Goal: Information Seeking & Learning: Learn about a topic

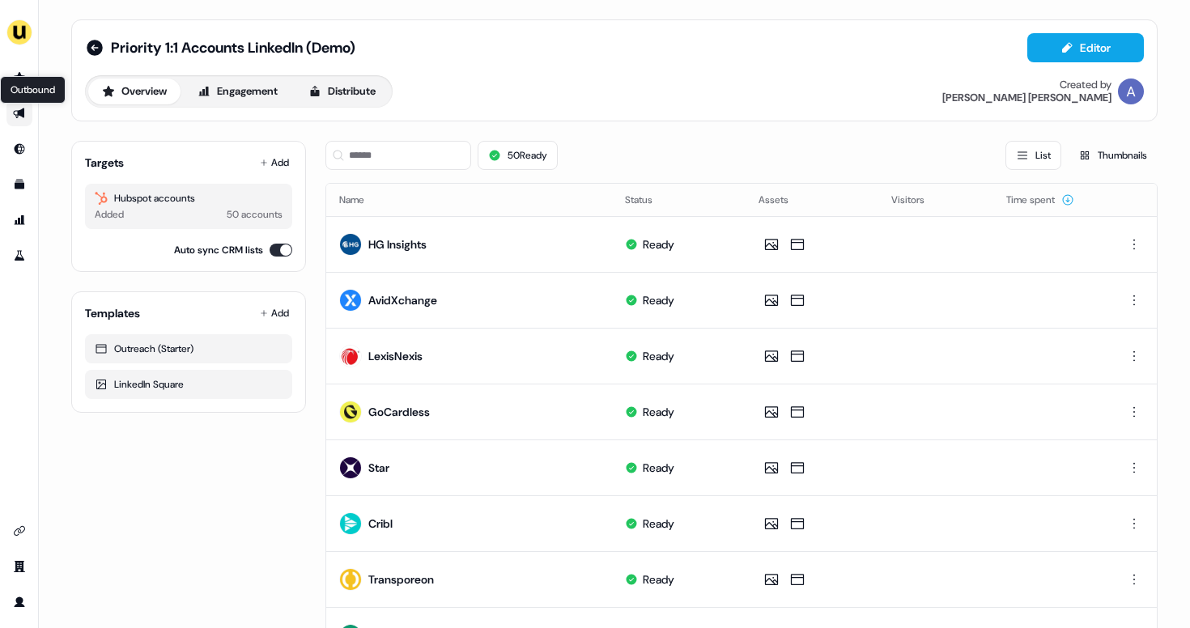
click at [17, 112] on icon "Go to outbound experience" at bounding box center [18, 113] width 11 height 11
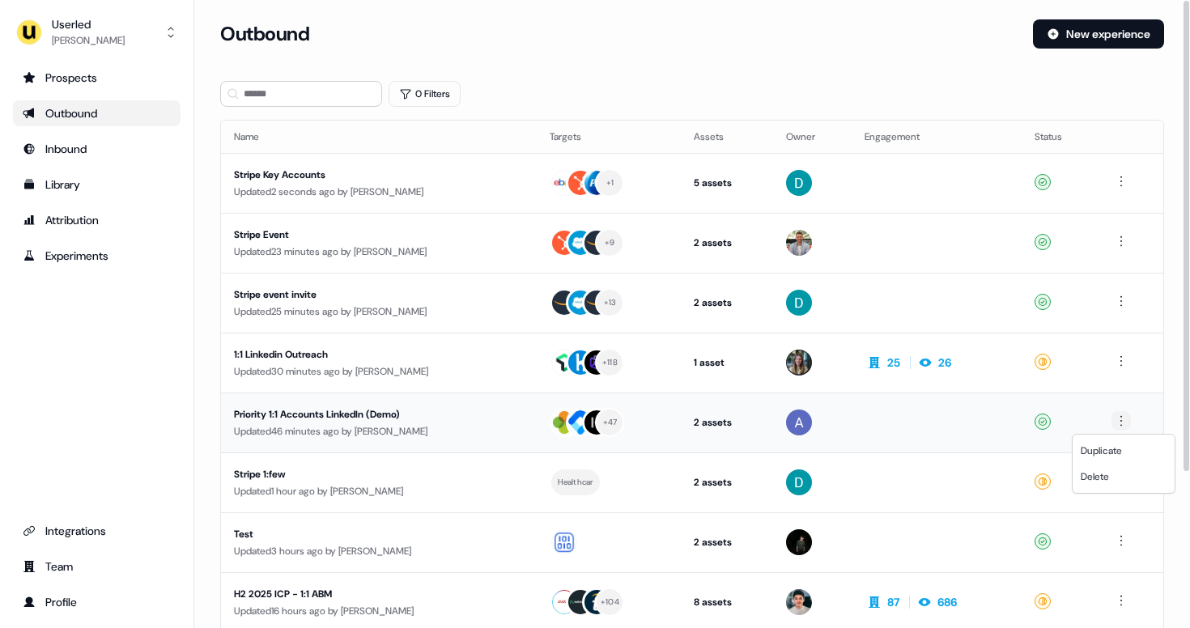
click at [1125, 419] on html "For the best experience switch devices to a bigger screen. Go to [DOMAIN_NAME] …" at bounding box center [595, 314] width 1190 height 628
click at [1101, 471] on span "Delete" at bounding box center [1094, 476] width 28 height 13
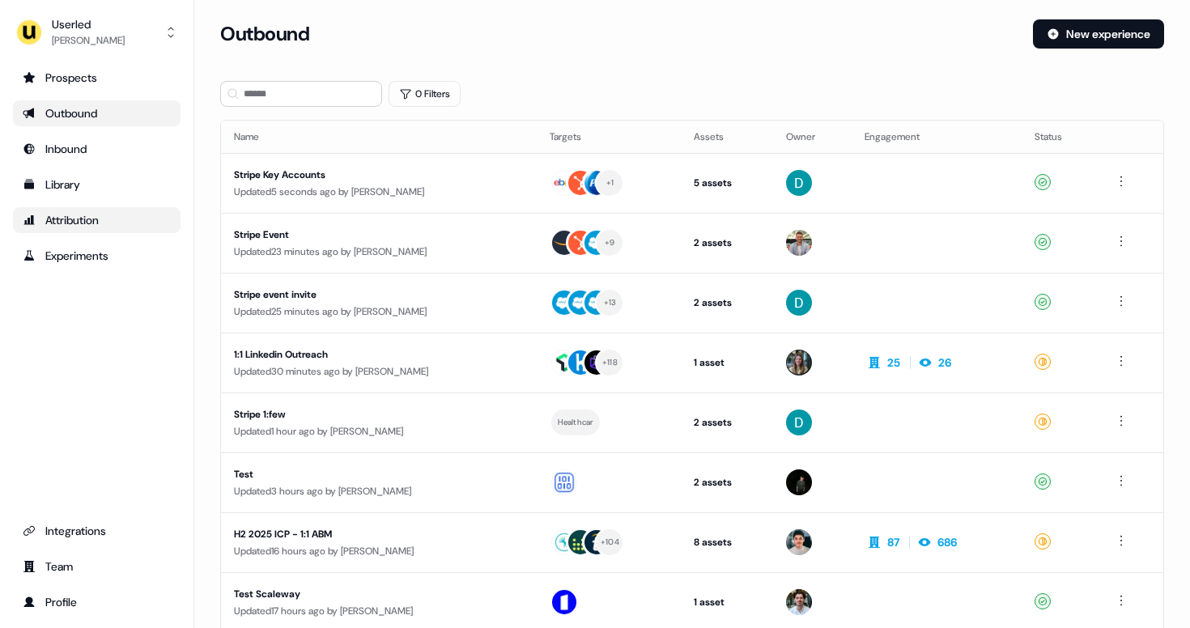
click at [104, 212] on div "Attribution" at bounding box center [97, 220] width 148 height 16
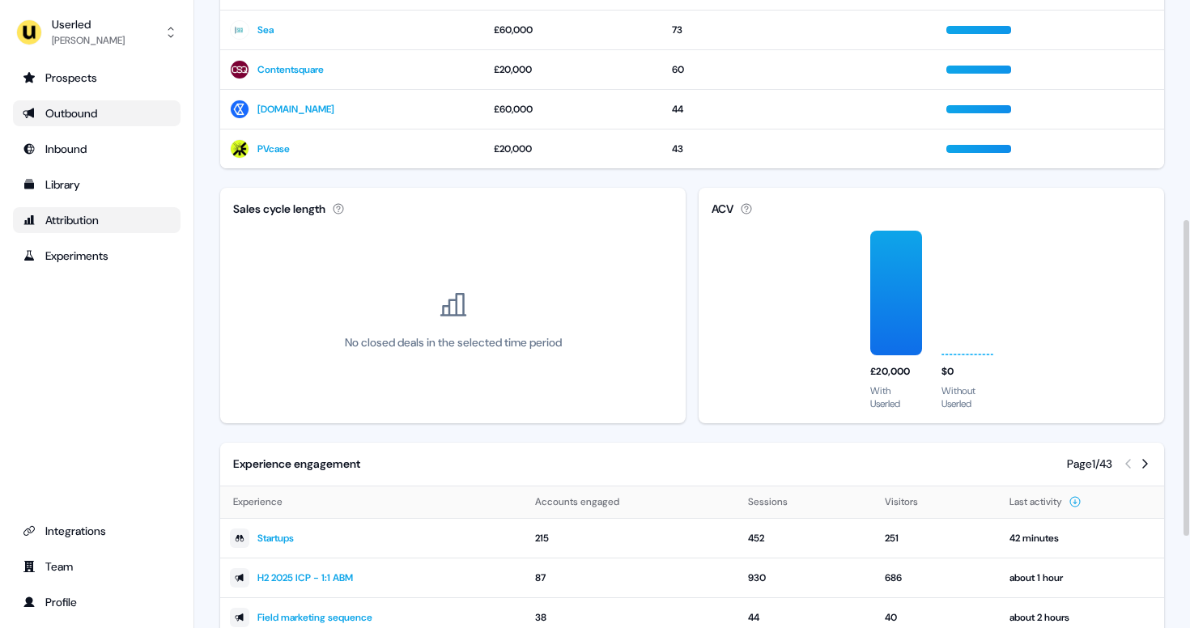
scroll to position [618, 0]
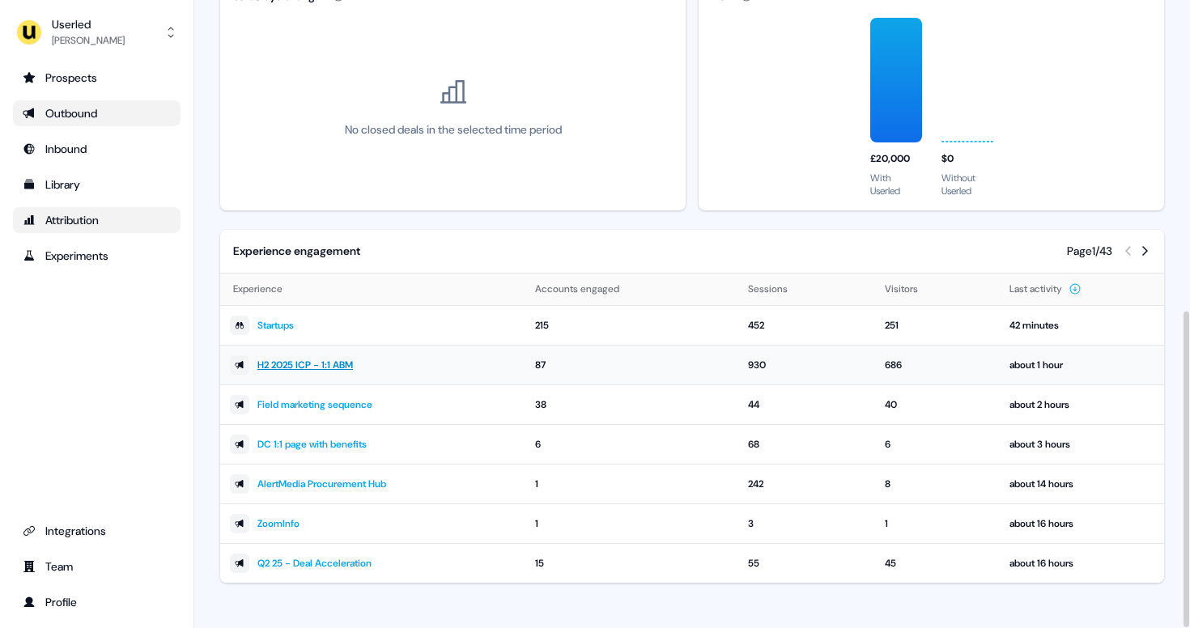
click at [331, 366] on link "H2 2025 ICP - 1:1 ABM" at bounding box center [304, 365] width 95 height 16
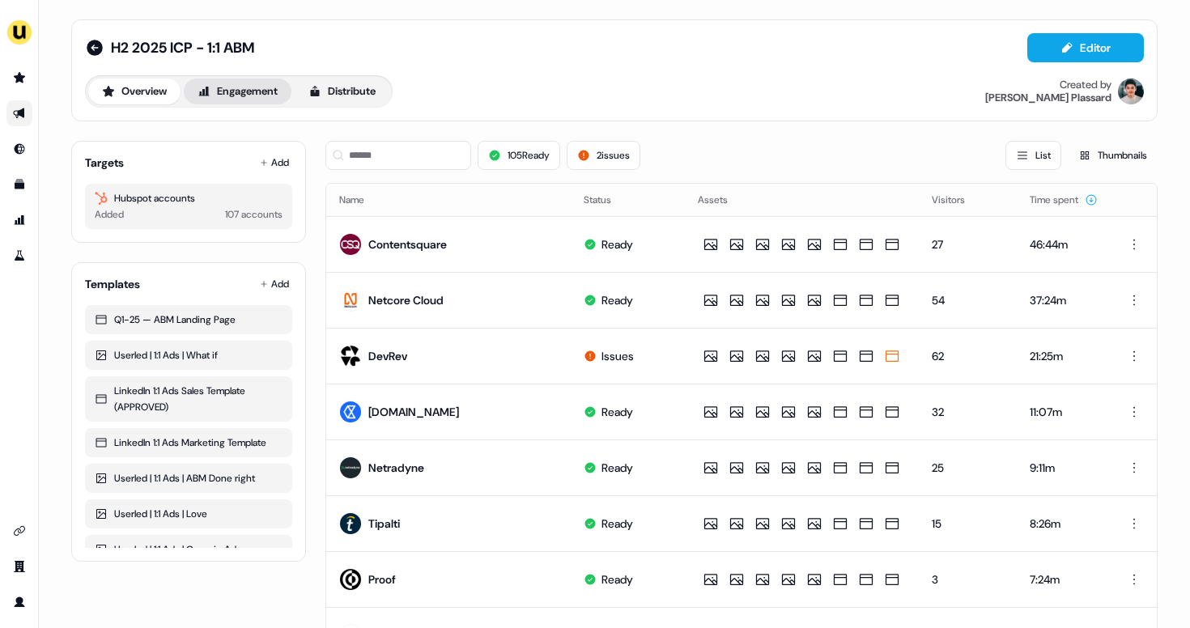
click at [266, 96] on button "Engagement" at bounding box center [238, 92] width 108 height 26
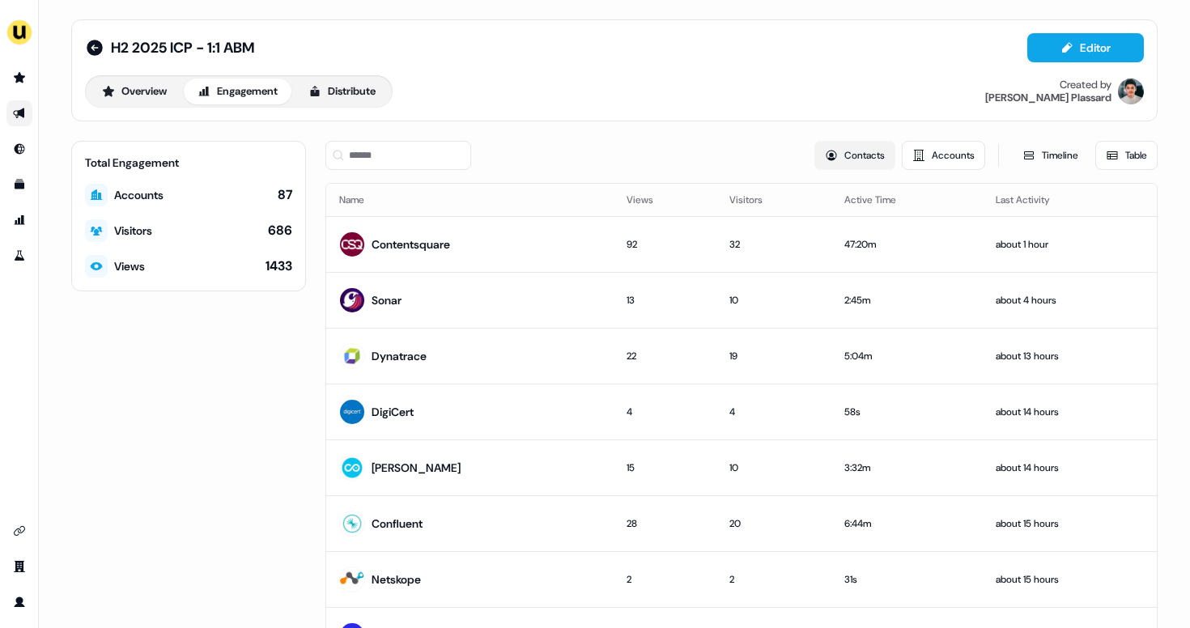
click at [852, 155] on button "Contacts" at bounding box center [854, 155] width 81 height 29
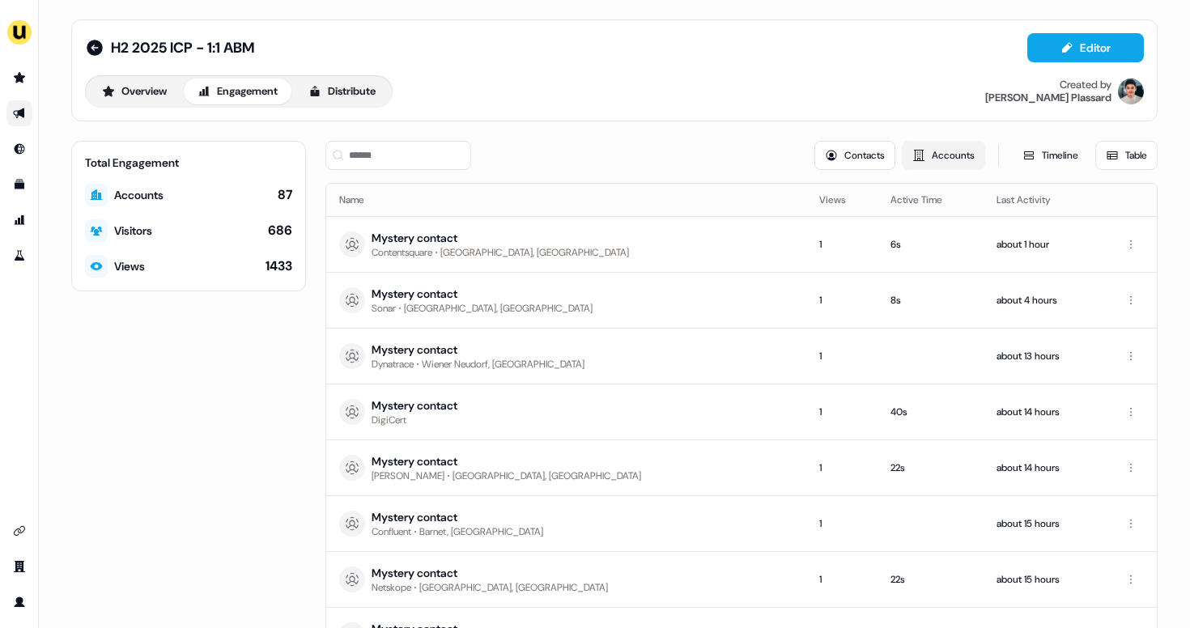
click at [949, 156] on button "Accounts" at bounding box center [943, 155] width 83 height 29
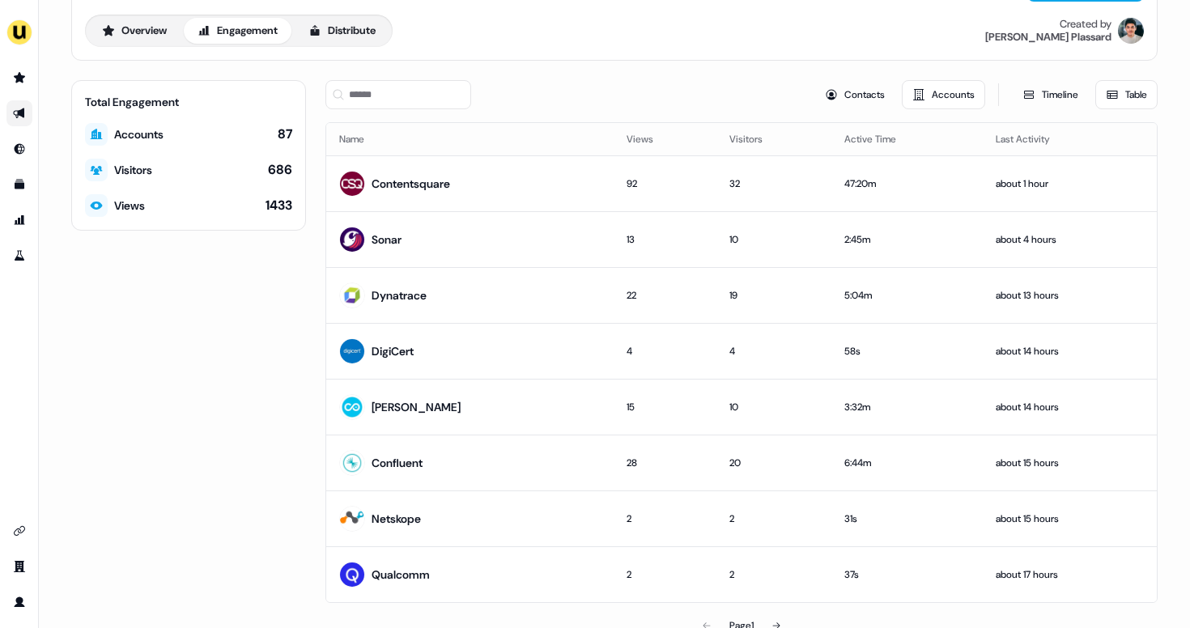
scroll to position [66, 0]
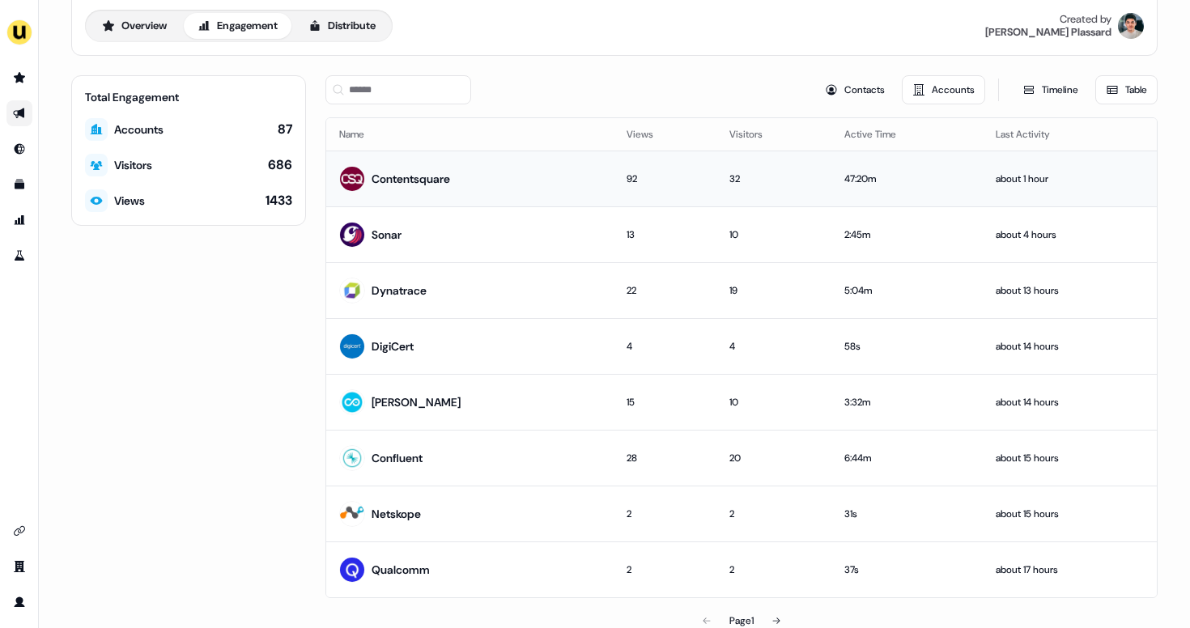
click at [632, 184] on div "92" at bounding box center [664, 179] width 77 height 16
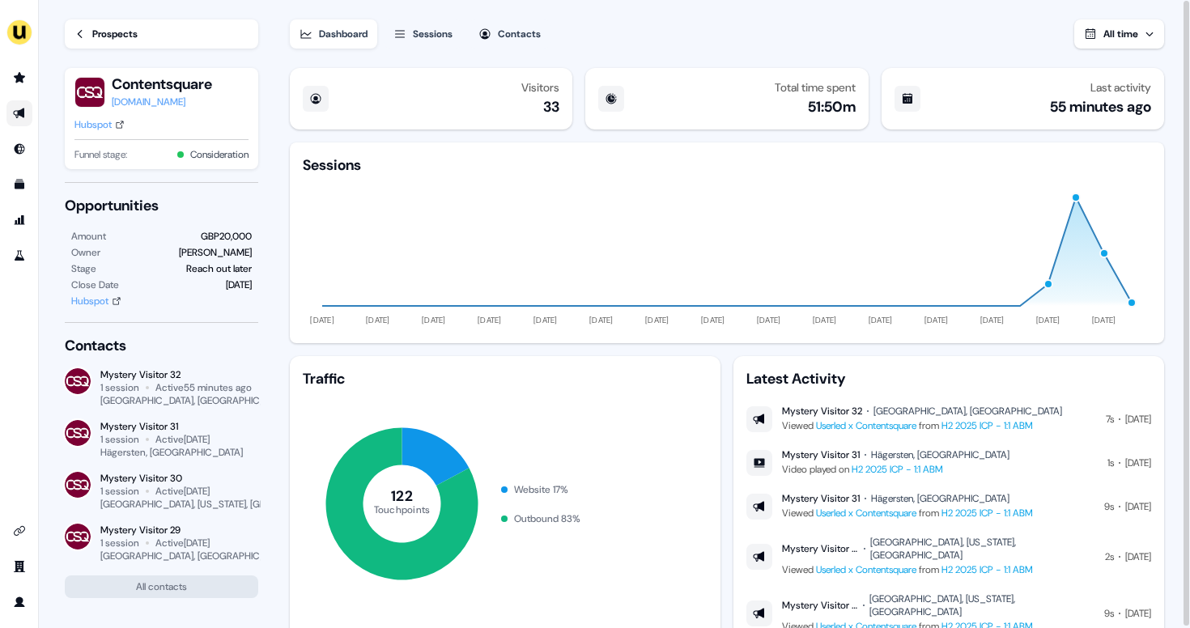
click at [78, 38] on icon at bounding box center [79, 33] width 11 height 11
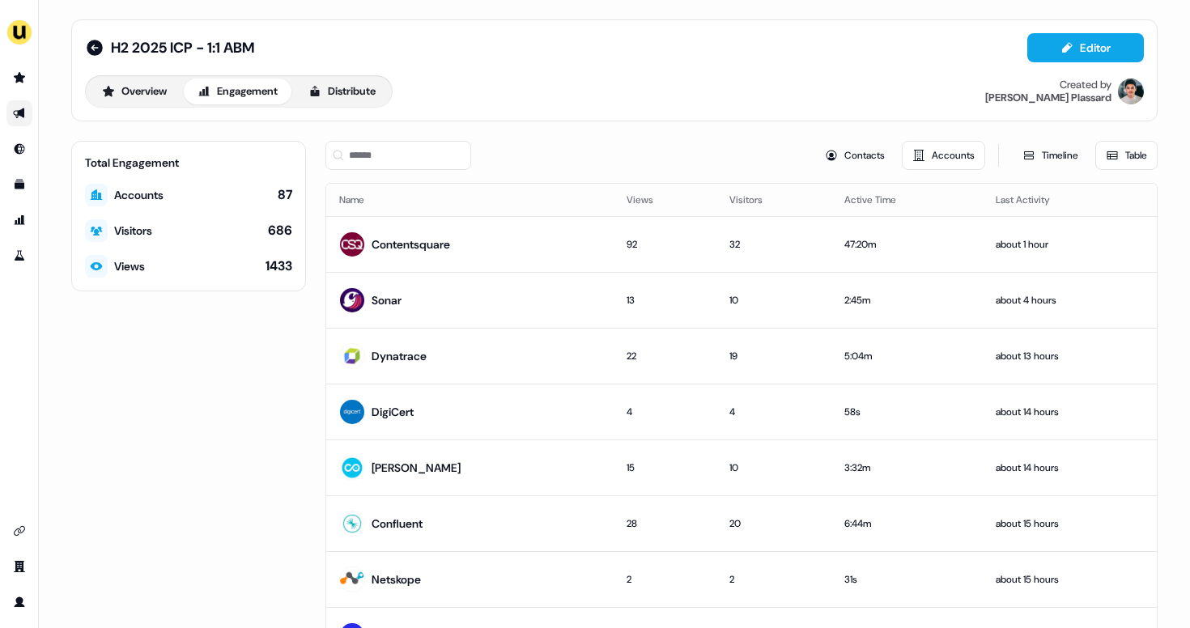
click at [117, 601] on div "Total Engagement Accounts 87 Visitors 686 Views 1433" at bounding box center [188, 422] width 235 height 562
click at [1170, 101] on div "H2 2025 ICP - 1:1 ABM Editor Overview Engagement Distribute Created by [PERSON_…" at bounding box center [614, 361] width 1125 height 722
click at [439, 240] on div "Contentsquare" at bounding box center [410, 244] width 79 height 16
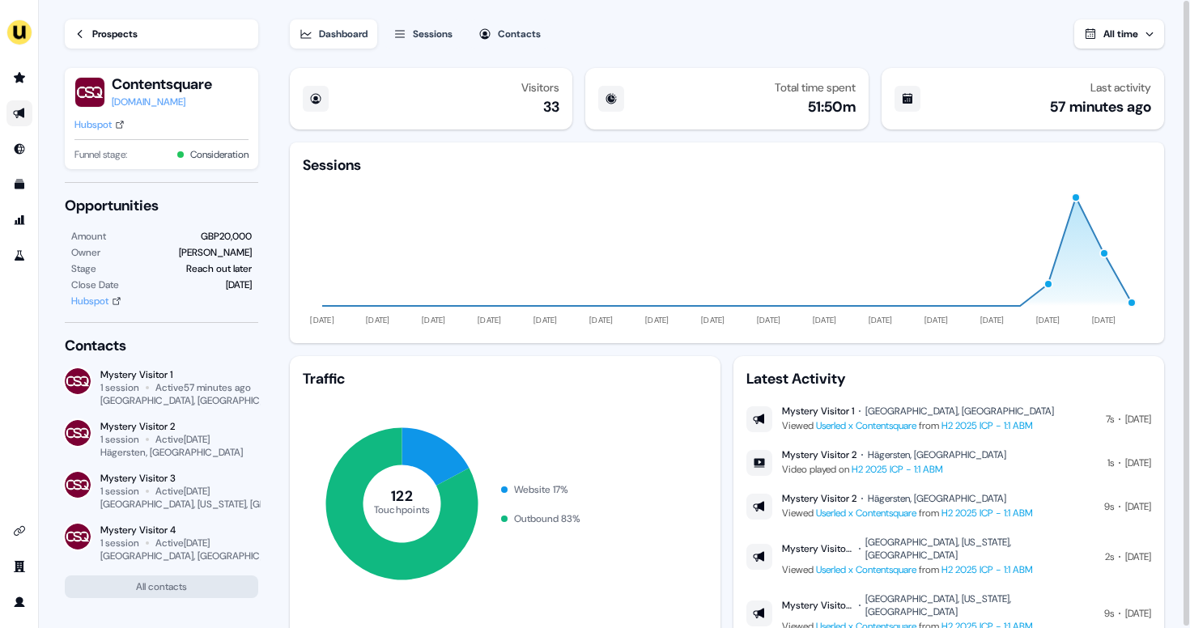
click at [79, 38] on icon at bounding box center [79, 33] width 11 height 11
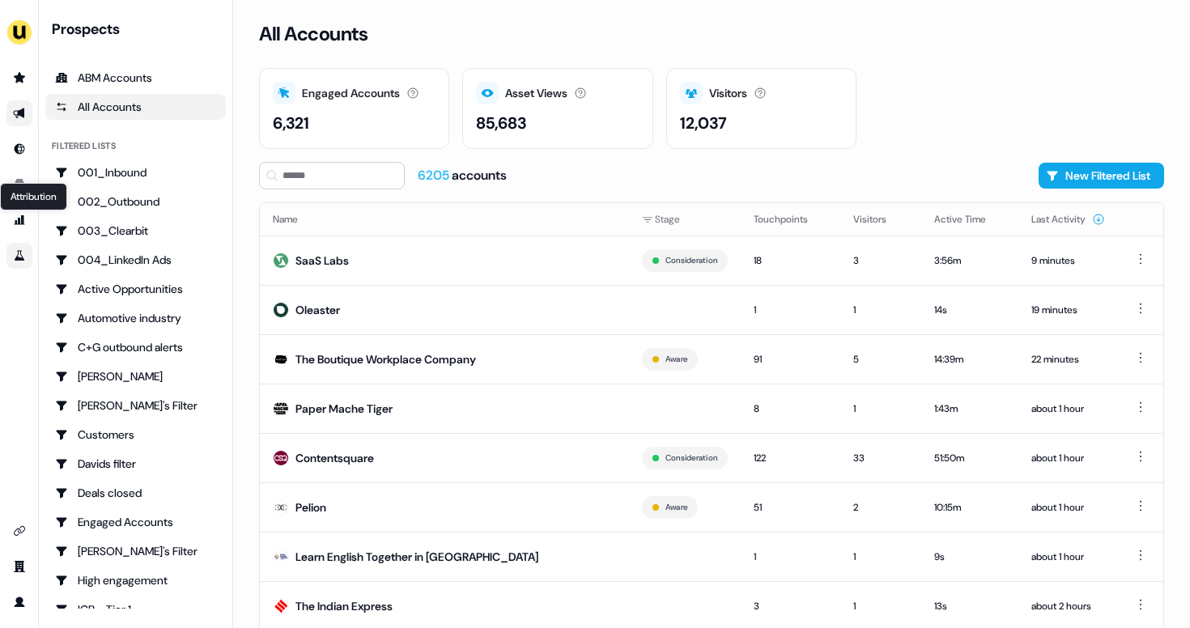
click at [19, 256] on icon "Go to experiments" at bounding box center [19, 255] width 13 height 13
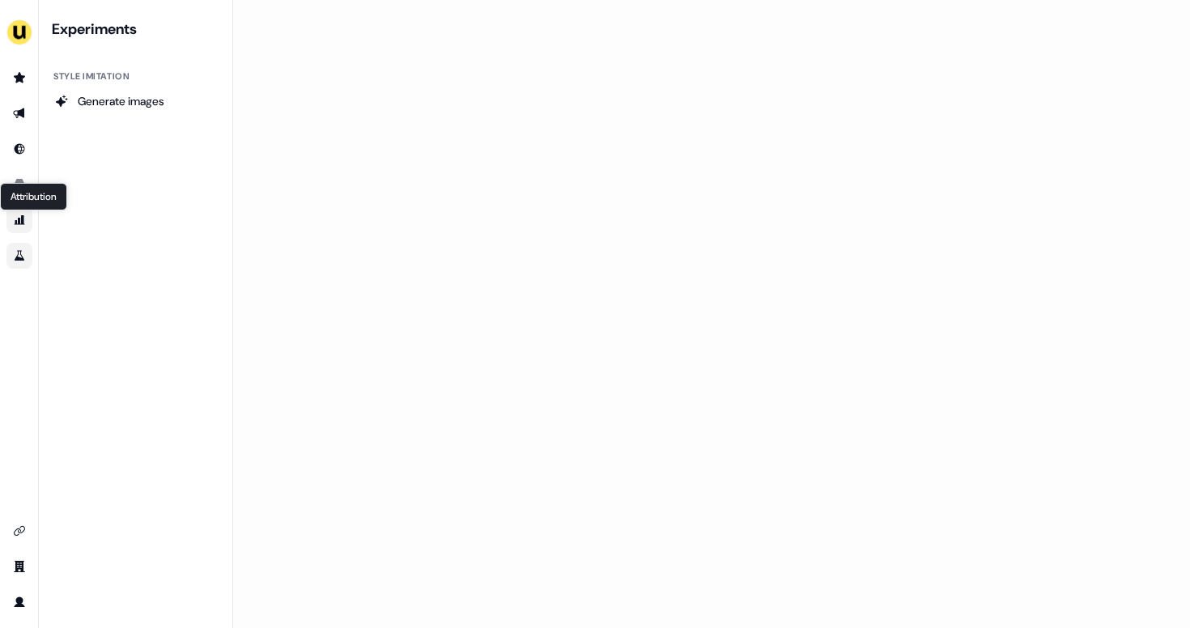
click at [23, 221] on icon "Go to attribution" at bounding box center [20, 220] width 11 height 10
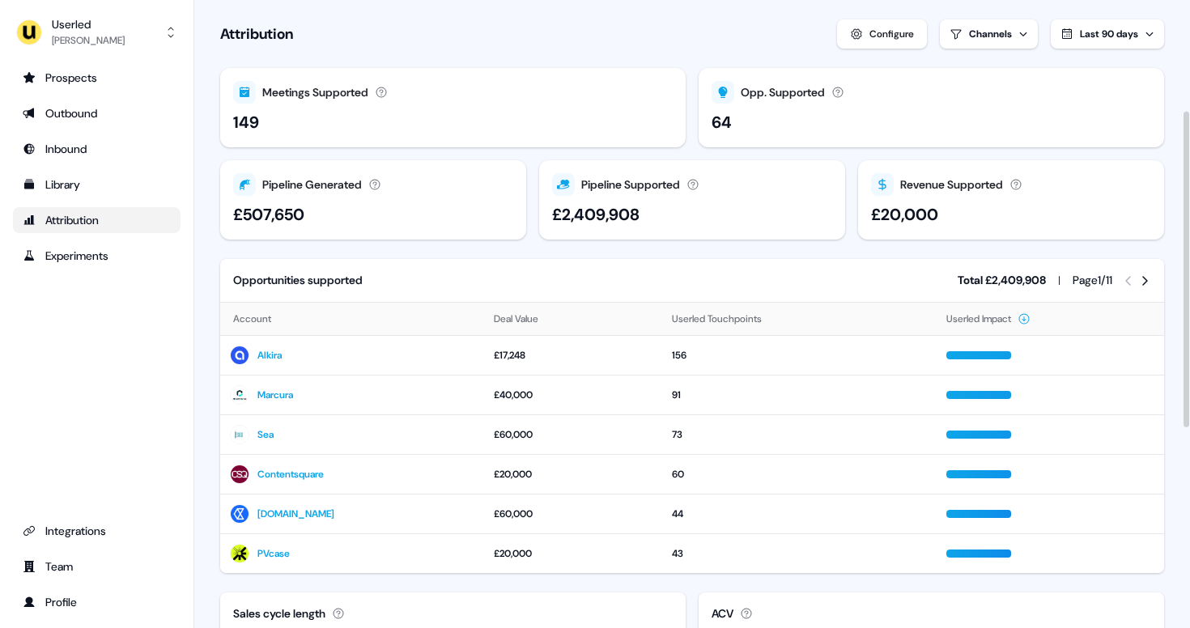
scroll to position [618, 0]
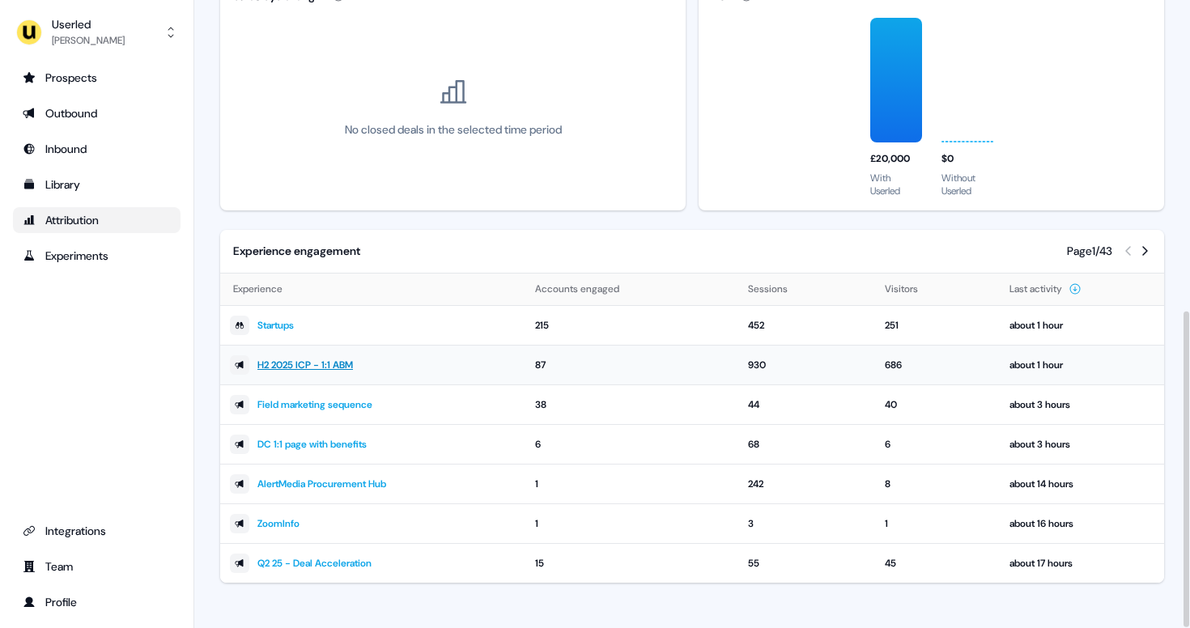
click at [324, 359] on link "H2 2025 ICP - 1:1 ABM" at bounding box center [304, 365] width 95 height 16
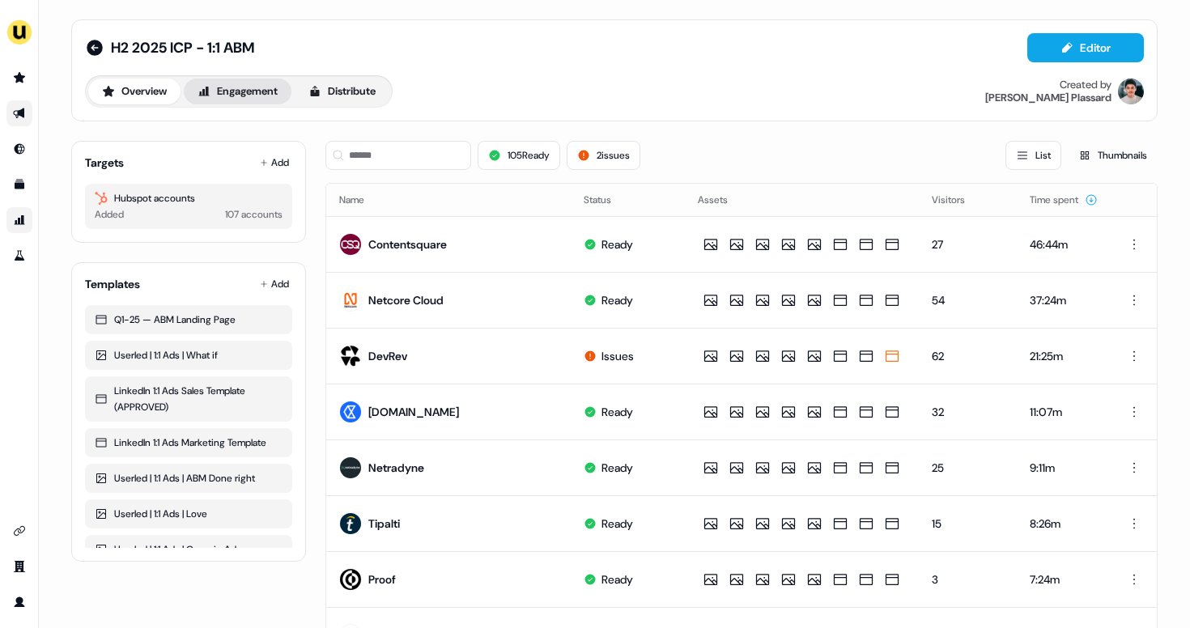
click at [249, 86] on button "Engagement" at bounding box center [238, 92] width 108 height 26
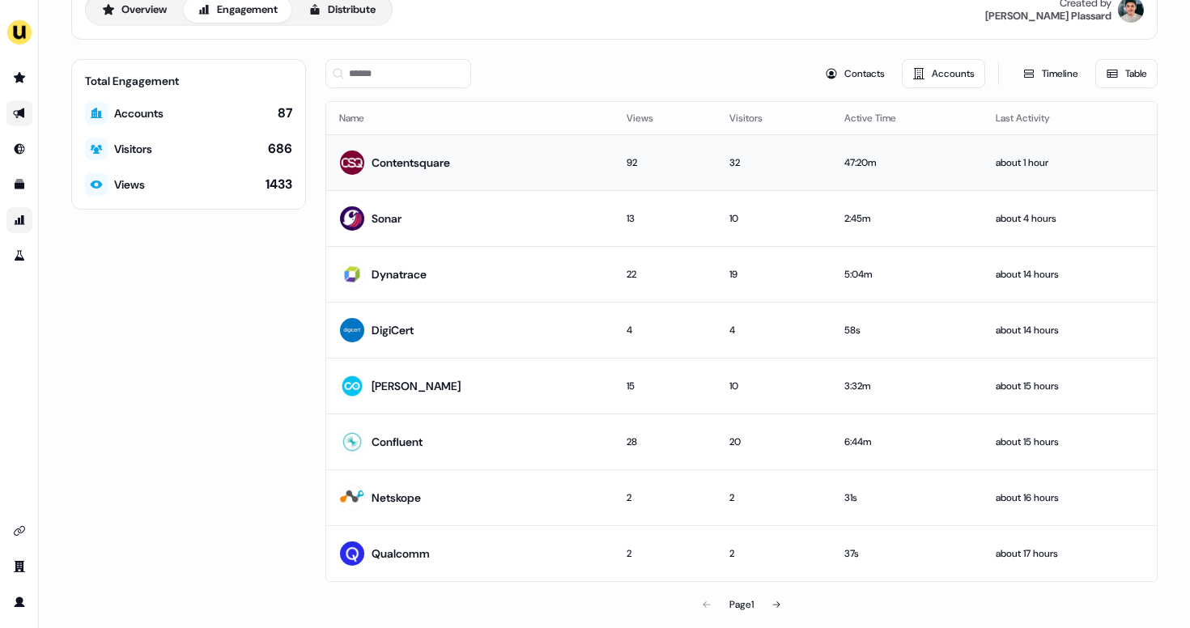
scroll to position [93, 0]
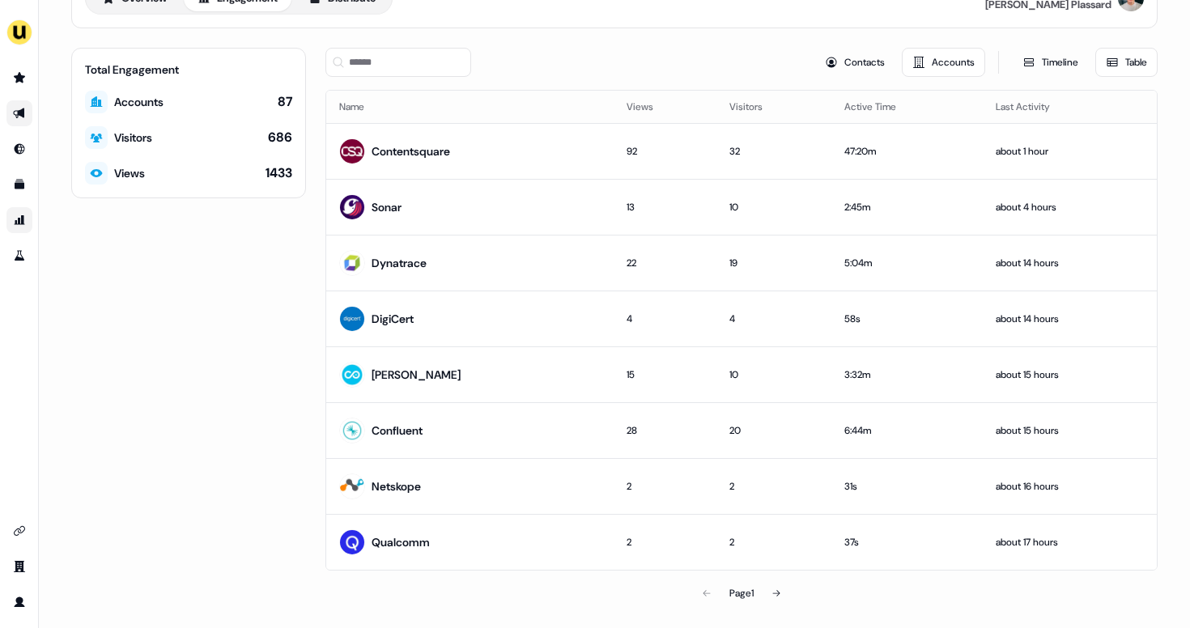
click at [631, 99] on th "Views" at bounding box center [664, 107] width 103 height 32
click at [628, 104] on th "Views" at bounding box center [664, 107] width 103 height 32
click at [776, 594] on icon at bounding box center [776, 593] width 10 height 10
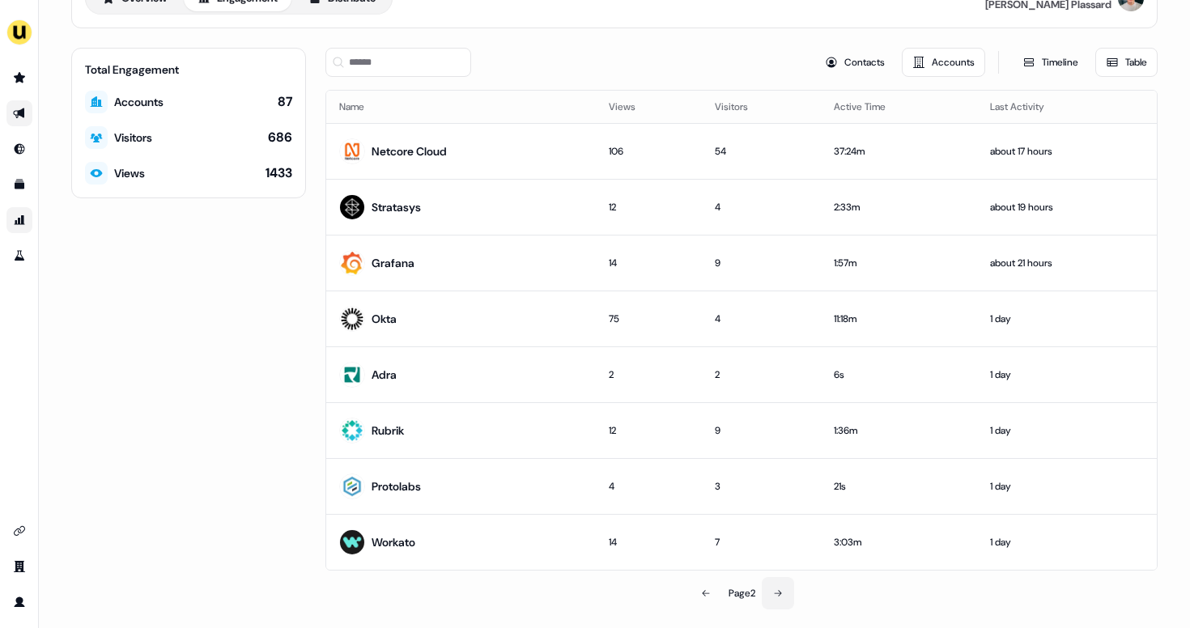
click at [776, 594] on icon at bounding box center [777, 593] width 7 height 6
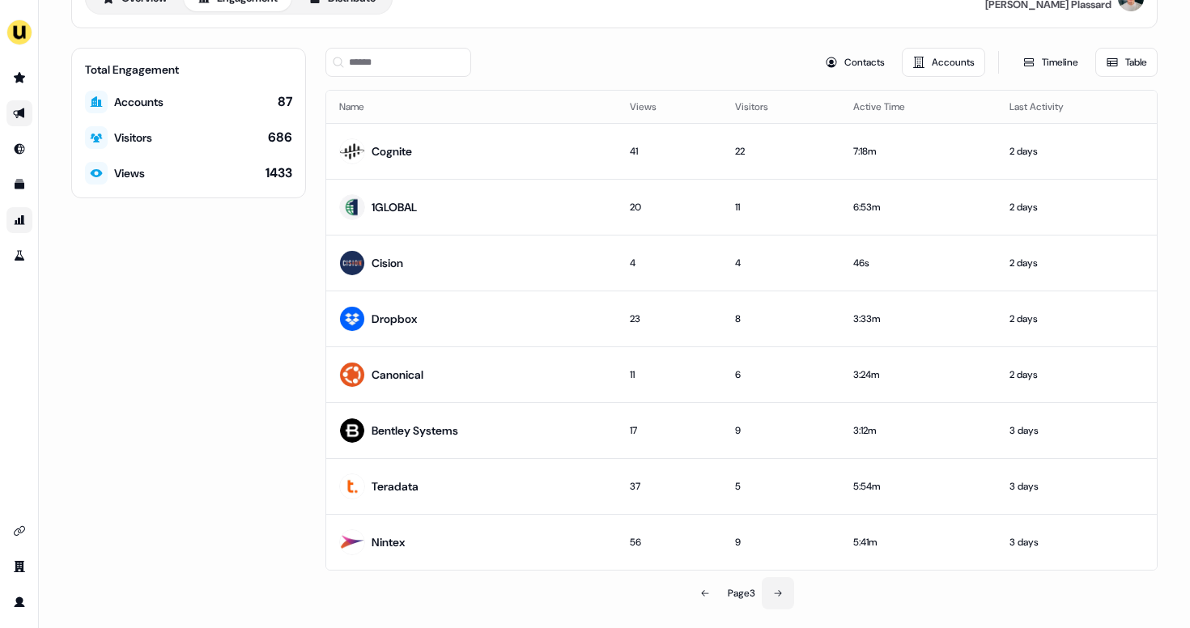
click at [776, 594] on icon at bounding box center [778, 593] width 10 height 10
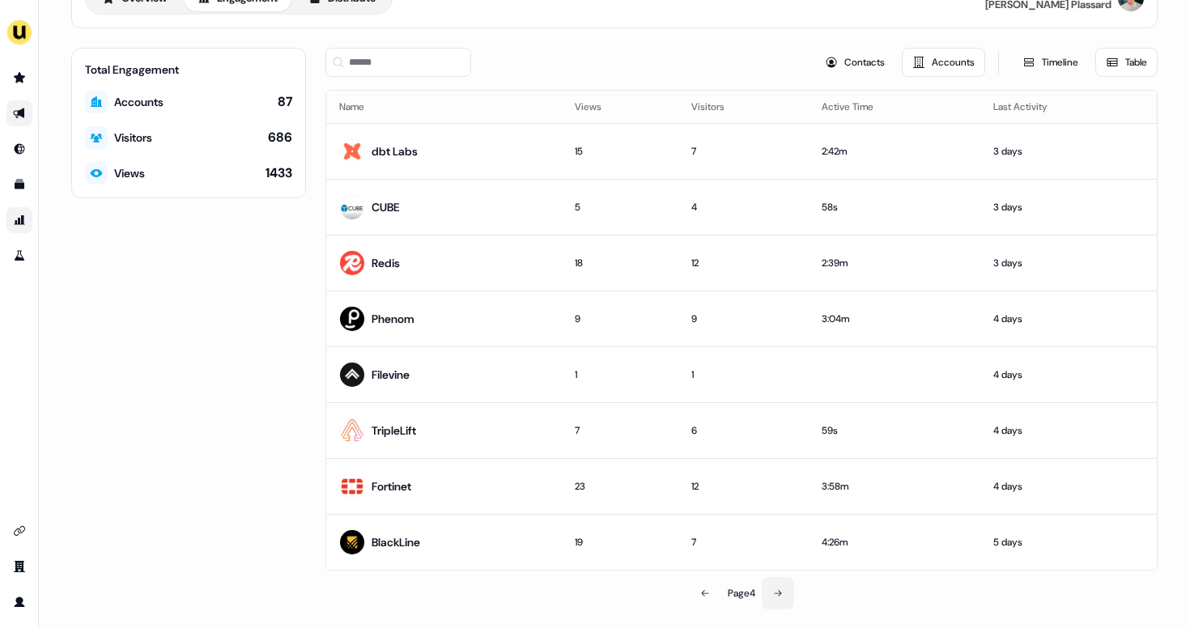
click at [776, 594] on icon at bounding box center [778, 593] width 10 height 10
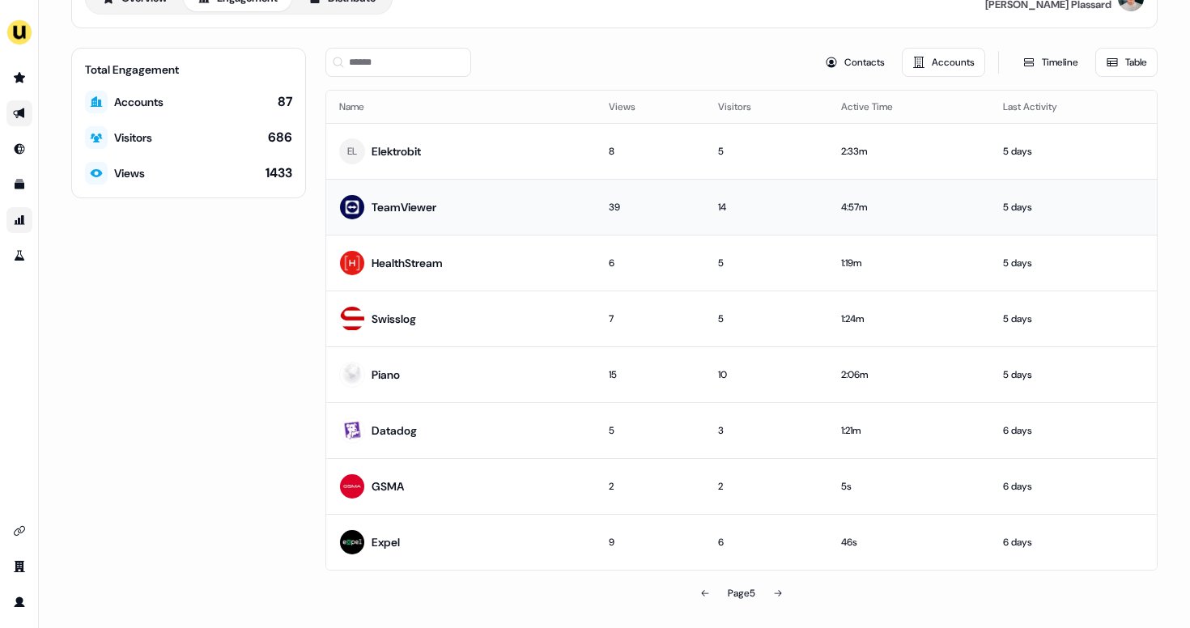
click at [528, 209] on td "TeamViewer" at bounding box center [461, 207] width 270 height 56
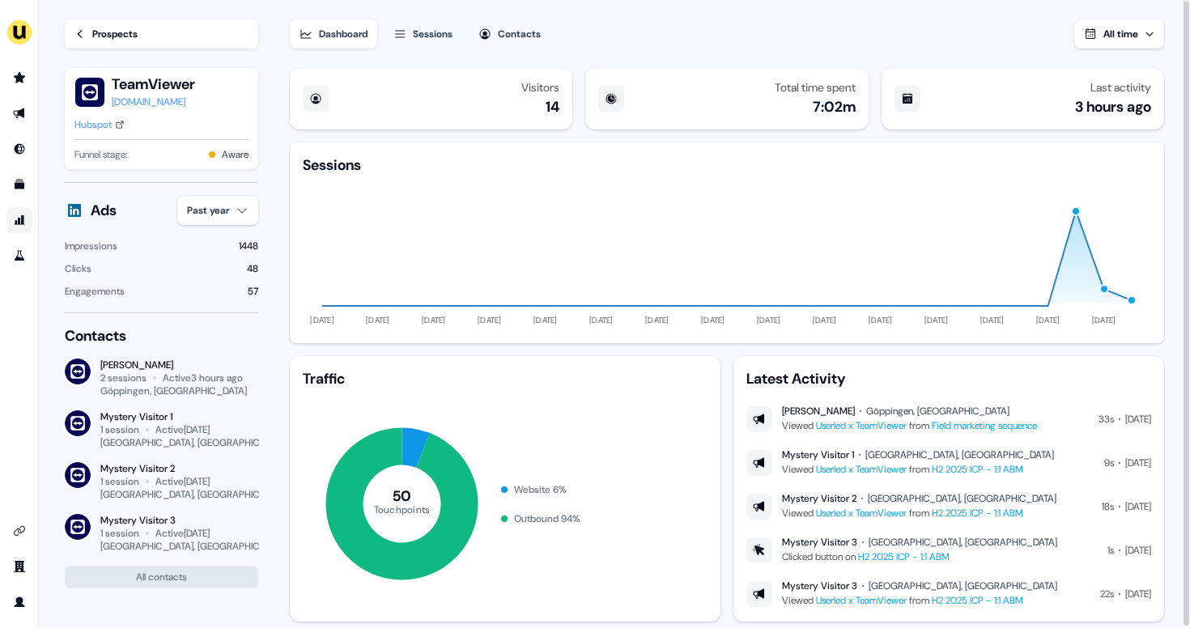
click at [438, 32] on div "Sessions" at bounding box center [433, 34] width 40 height 16
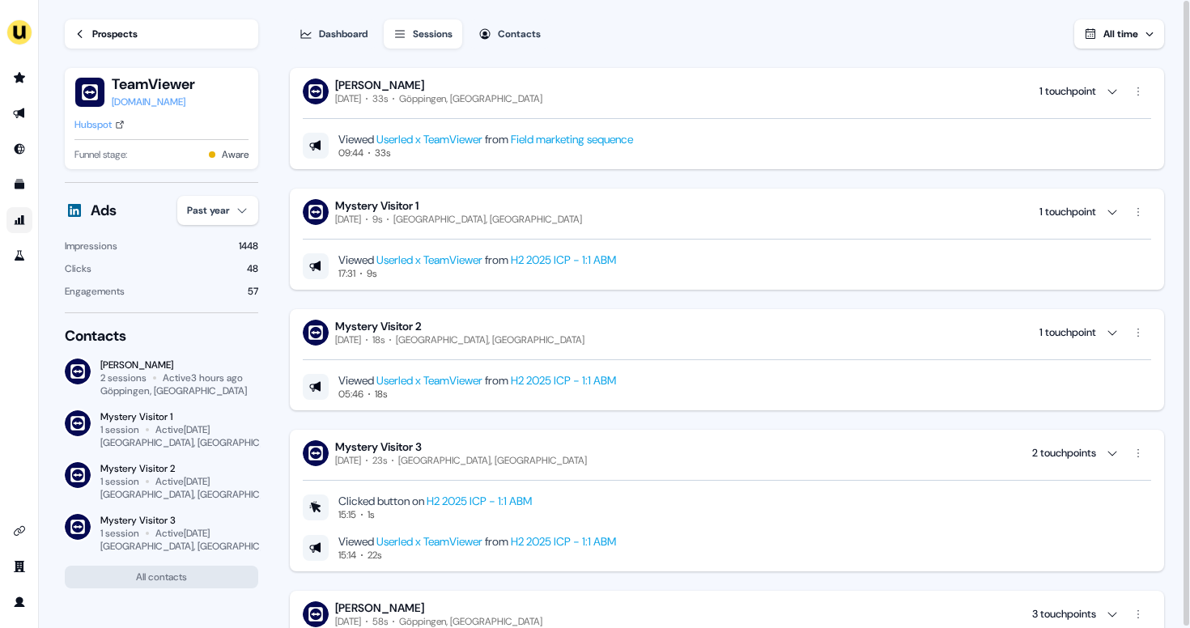
click at [345, 36] on div "Dashboard" at bounding box center [343, 34] width 49 height 16
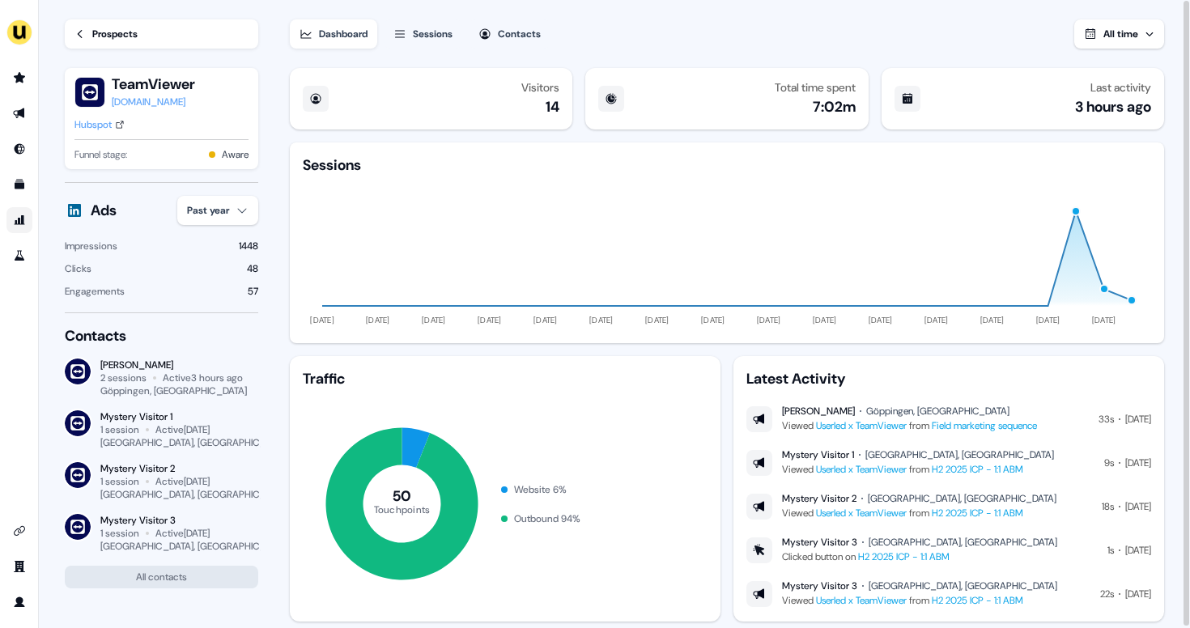
scroll to position [2, 0]
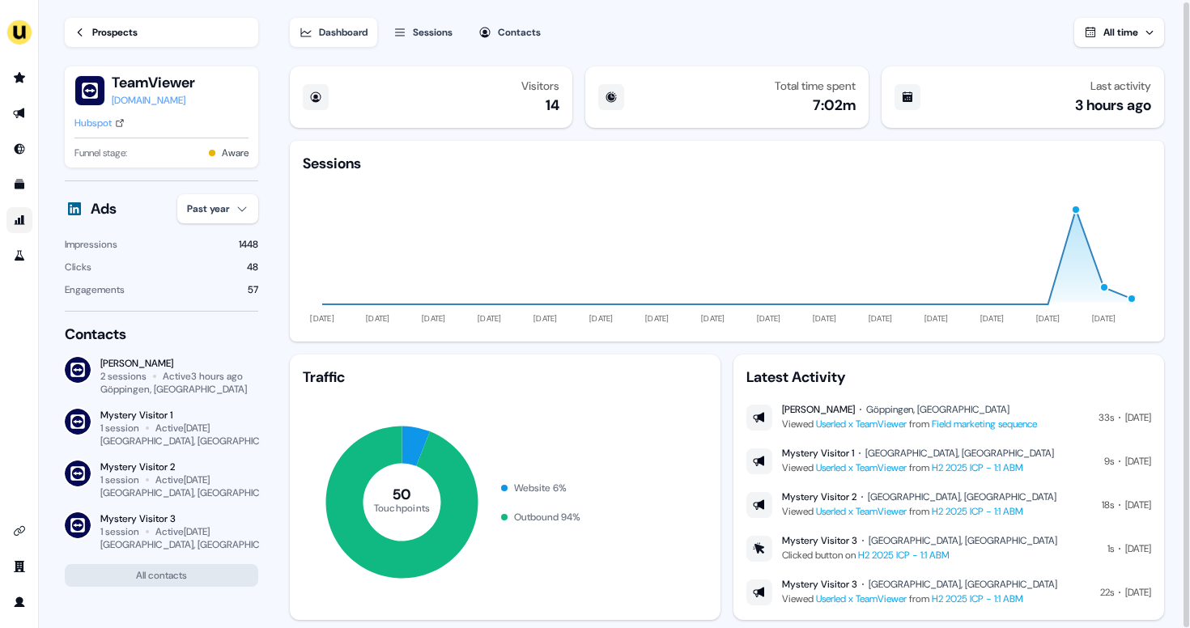
click at [1103, 39] on div "All time" at bounding box center [1120, 32] width 35 height 16
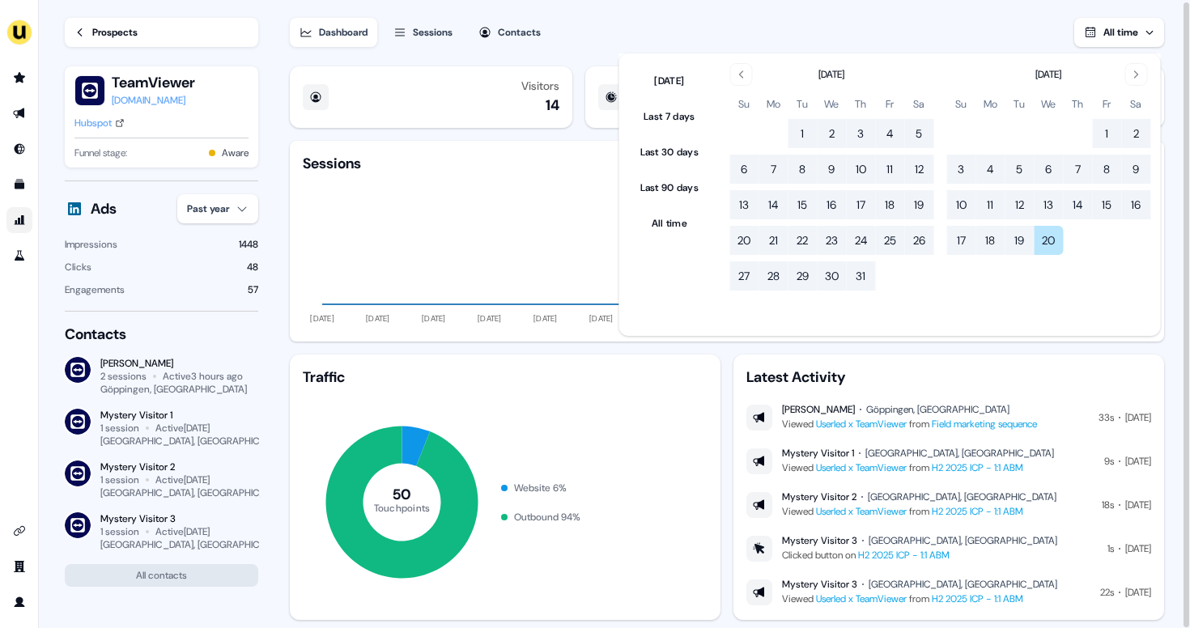
click at [1117, 36] on span "All time" at bounding box center [1120, 32] width 35 height 13
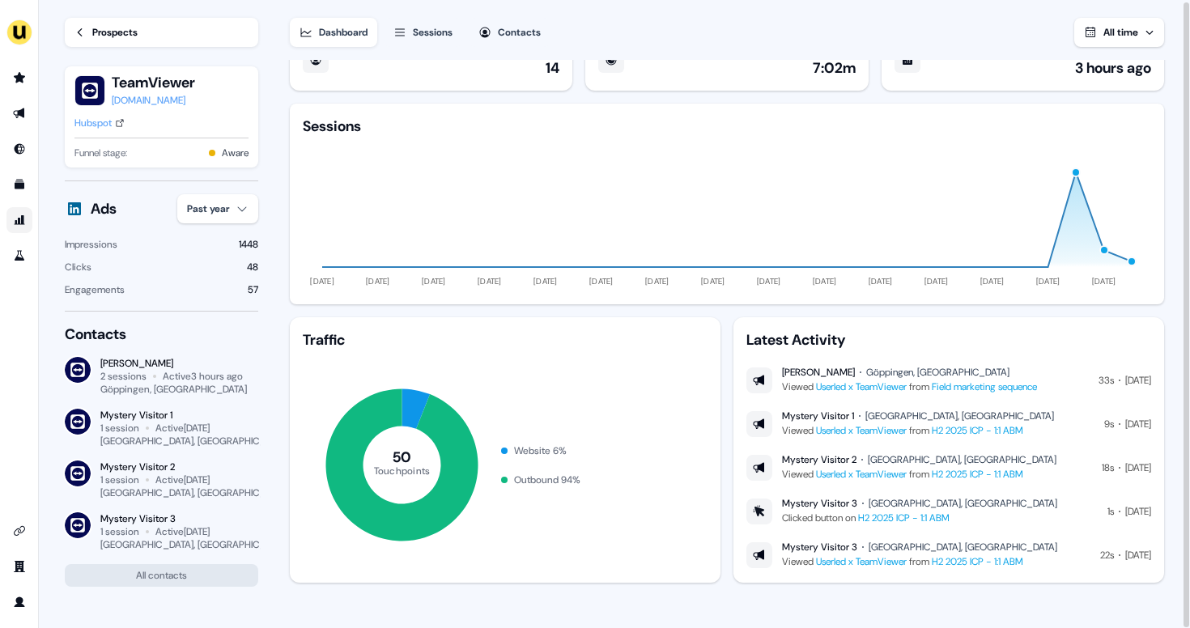
scroll to position [0, 0]
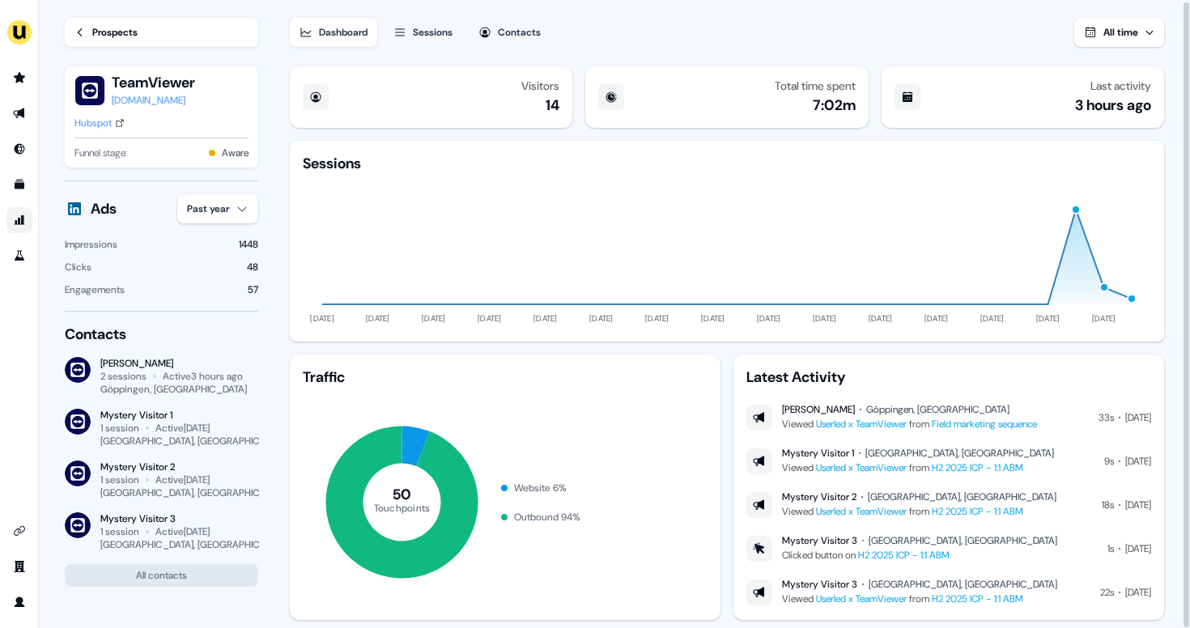
click at [324, 40] on div "Dashboard" at bounding box center [343, 32] width 49 height 16
click at [101, 125] on div "Hubspot" at bounding box center [92, 123] width 37 height 16
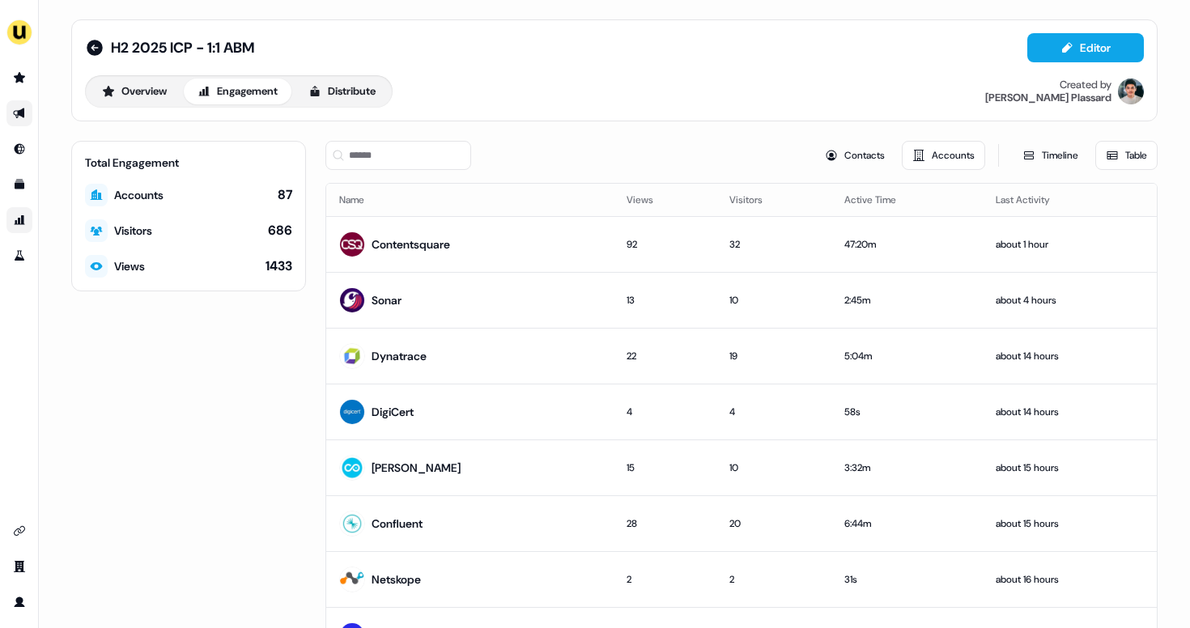
click at [1106, 158] on icon at bounding box center [1112, 155] width 13 height 13
click at [1046, 155] on button "Timeline" at bounding box center [1050, 155] width 77 height 29
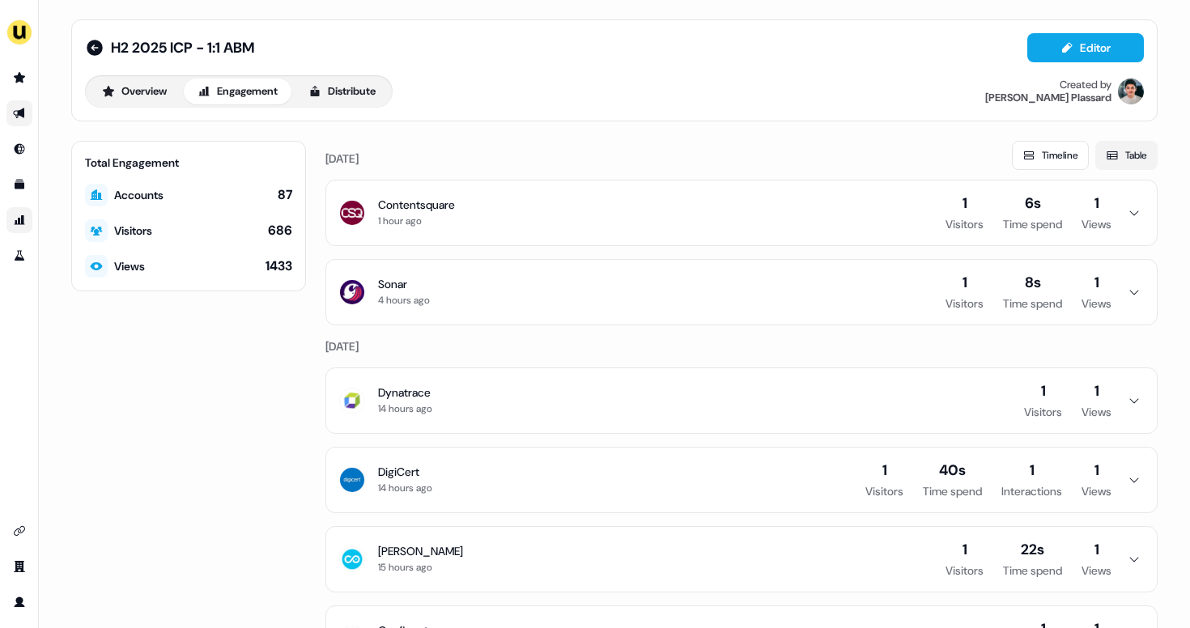
click at [1118, 148] on button "Table" at bounding box center [1126, 155] width 62 height 29
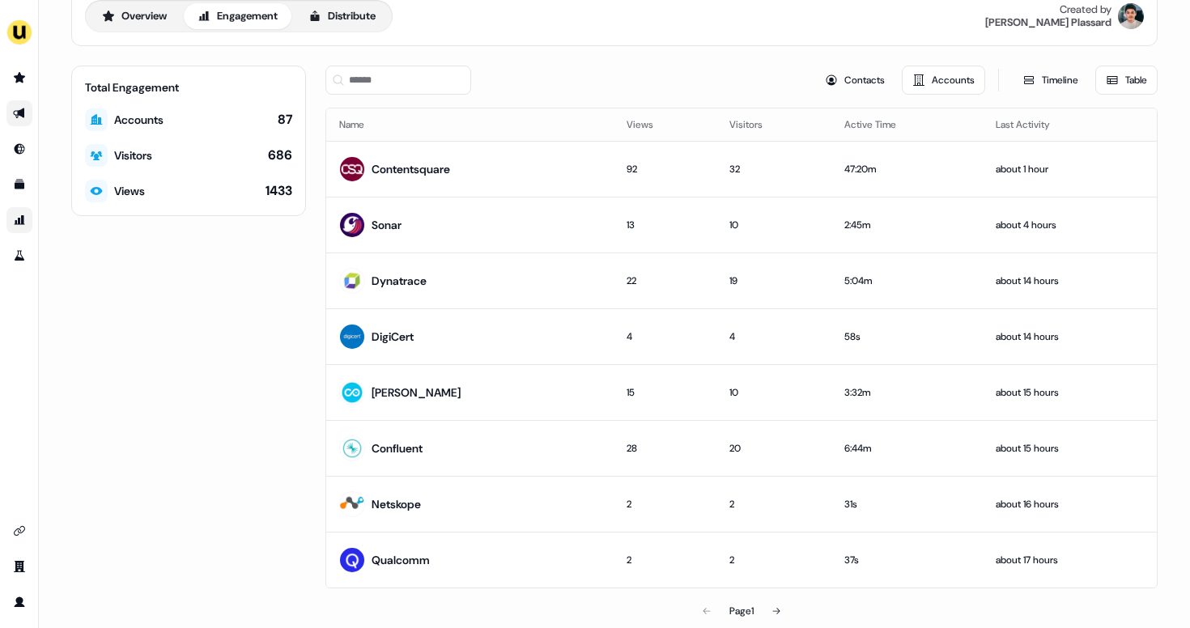
scroll to position [93, 0]
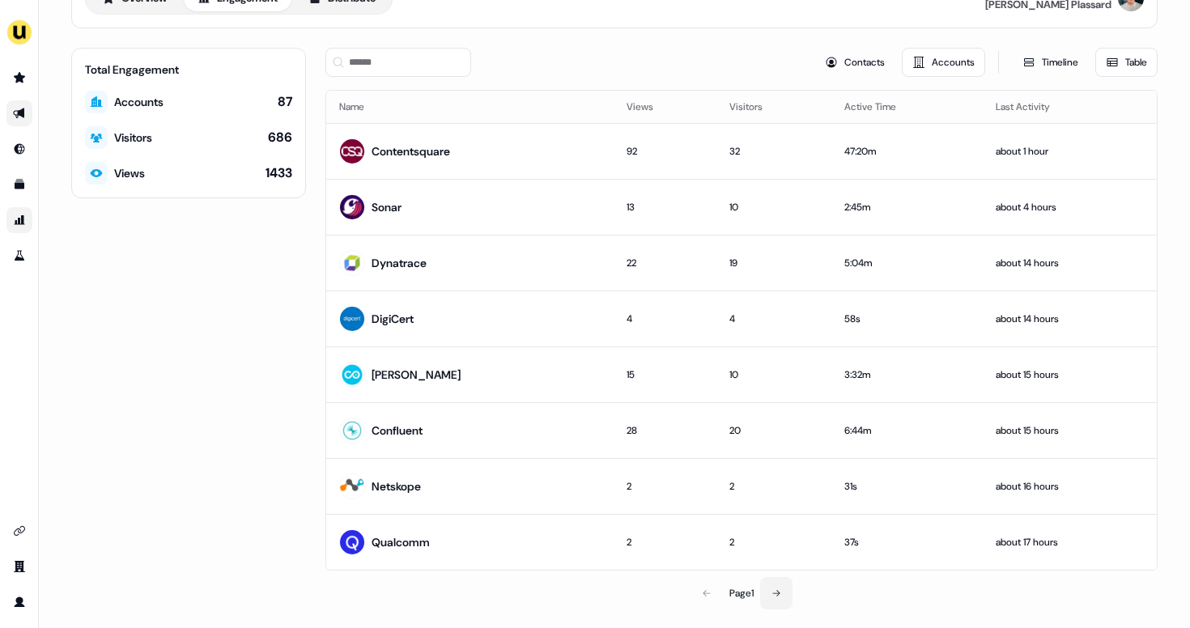
click at [769, 596] on button at bounding box center [776, 593] width 32 height 32
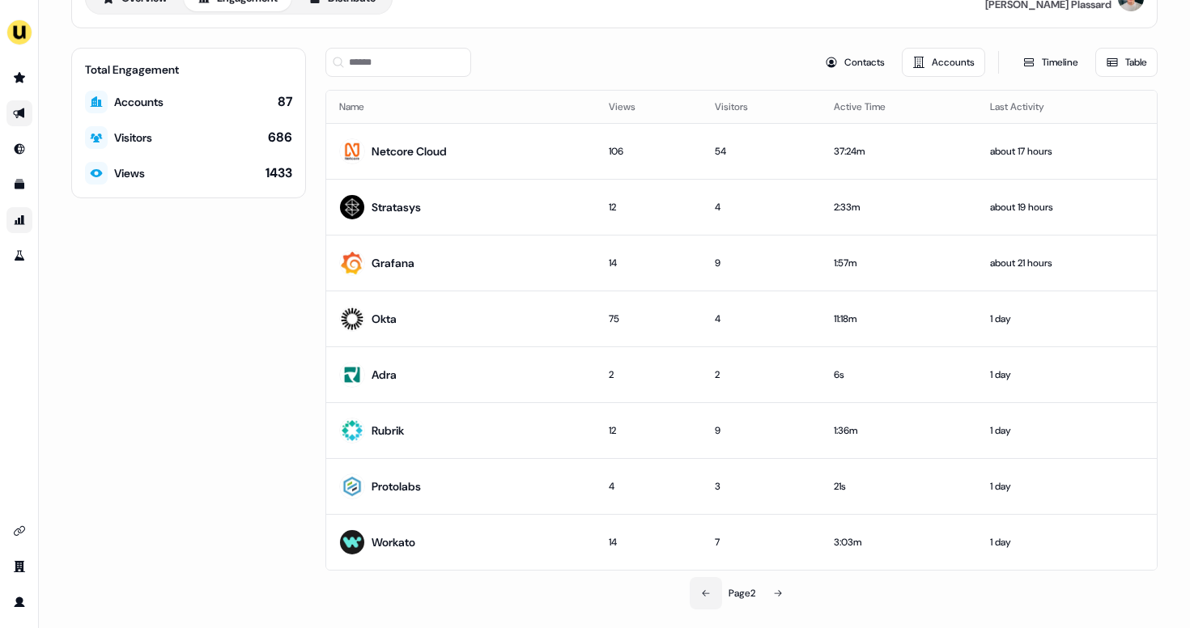
click at [706, 594] on button at bounding box center [706, 593] width 32 height 32
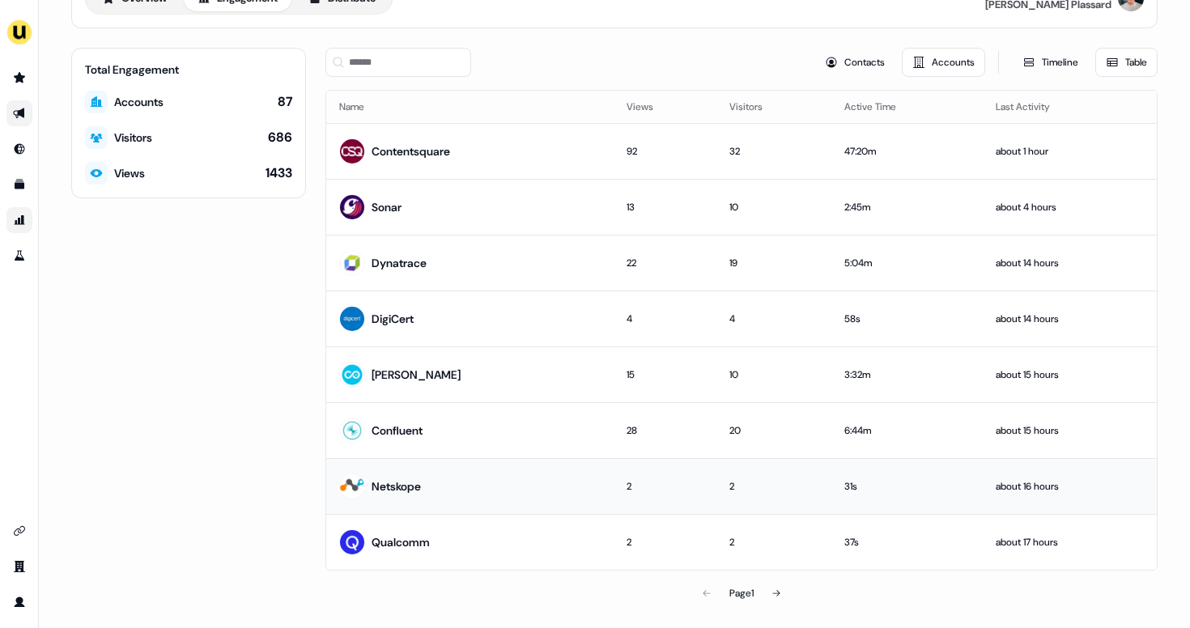
scroll to position [0, 0]
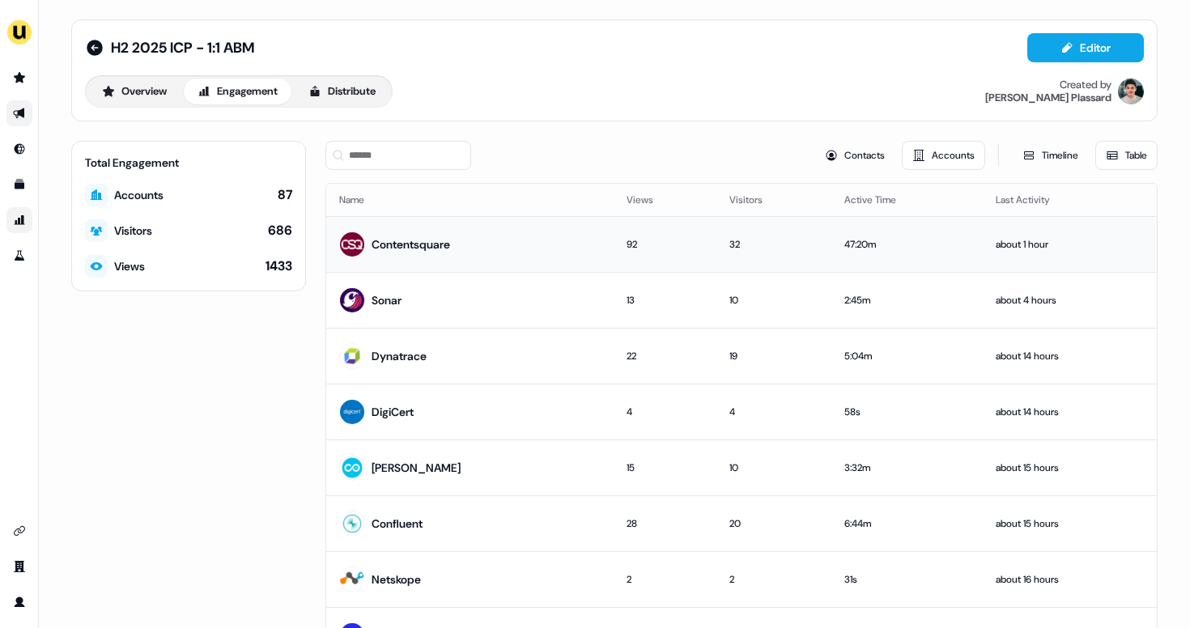
click at [427, 255] on div "Contentsquare" at bounding box center [394, 244] width 111 height 29
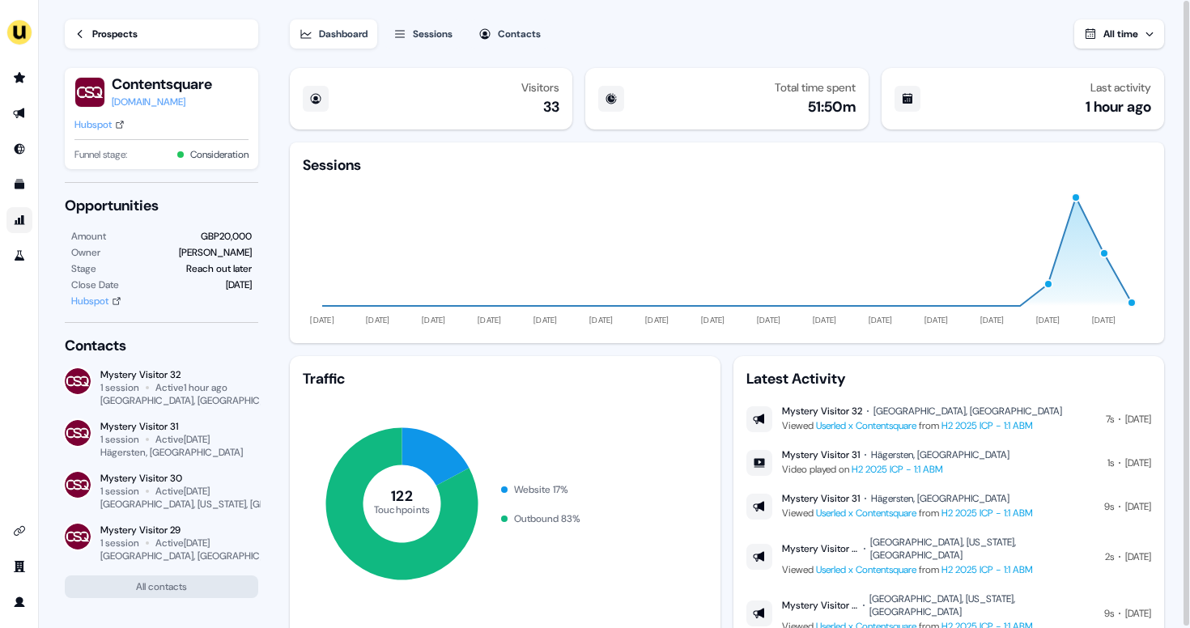
click at [433, 35] on div "Sessions" at bounding box center [433, 34] width 40 height 16
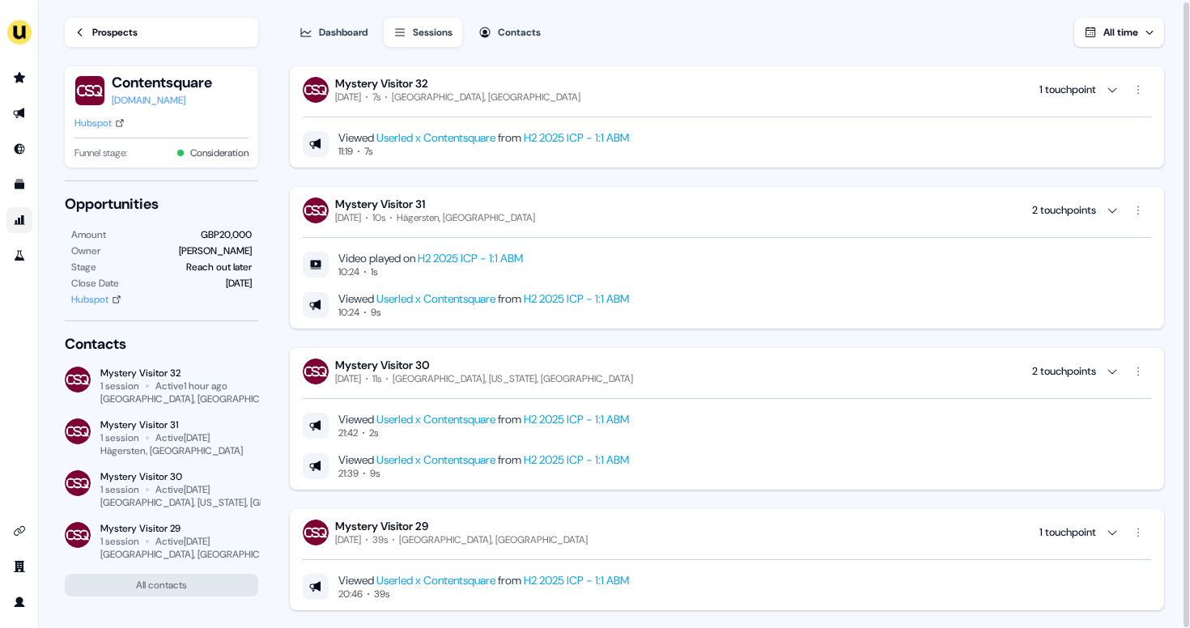
click at [608, 136] on link "H2 2025 ICP - 1:1 ABM" at bounding box center [576, 137] width 105 height 15
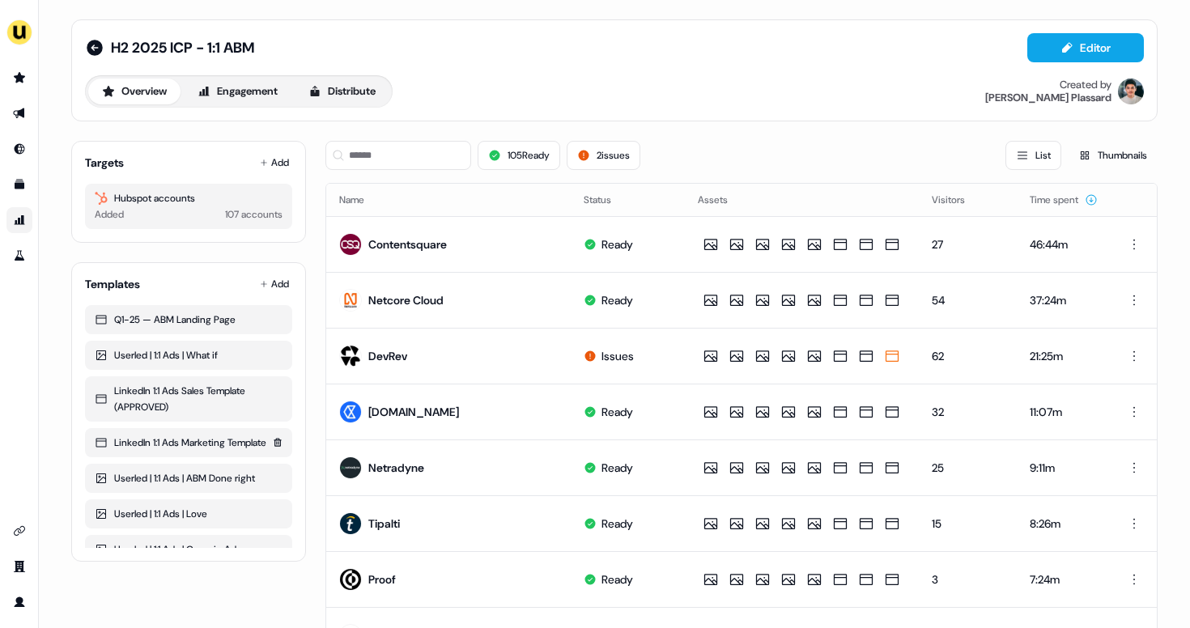
scroll to position [52, 0]
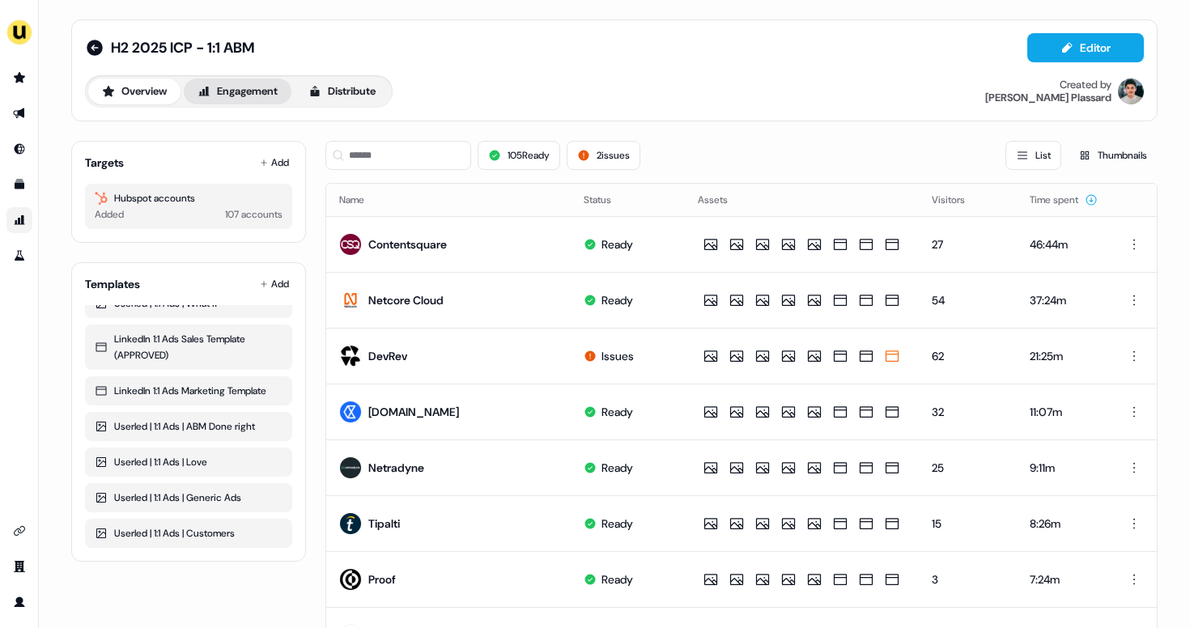
click at [237, 92] on button "Engagement" at bounding box center [238, 92] width 108 height 26
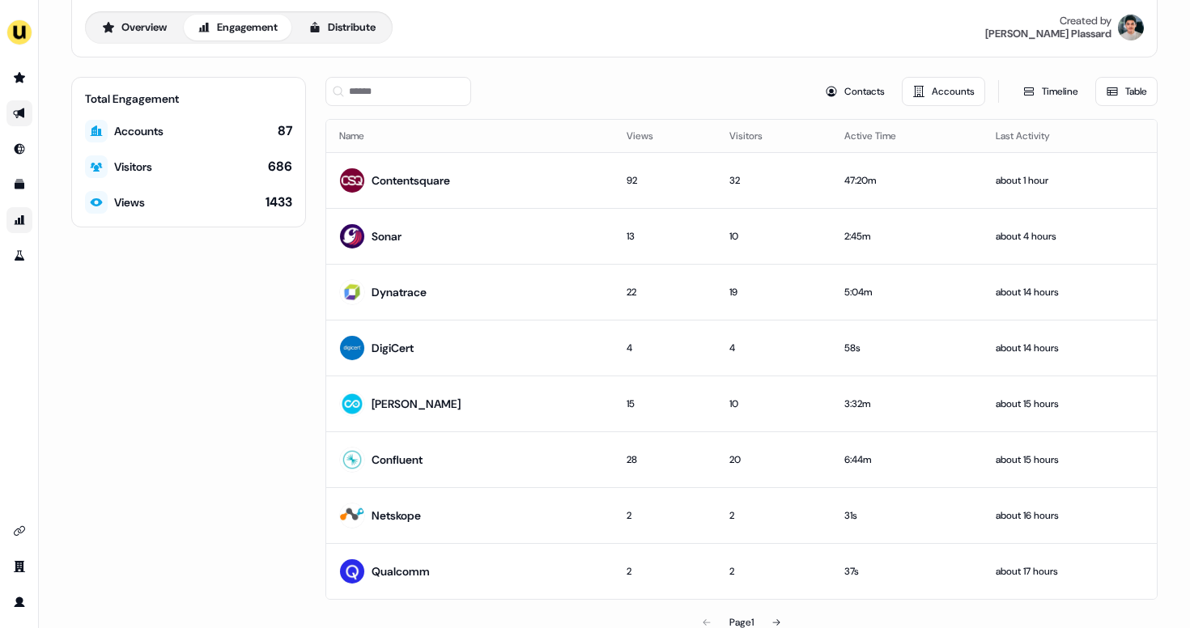
scroll to position [66, 0]
click at [779, 617] on icon at bounding box center [776, 621] width 10 height 10
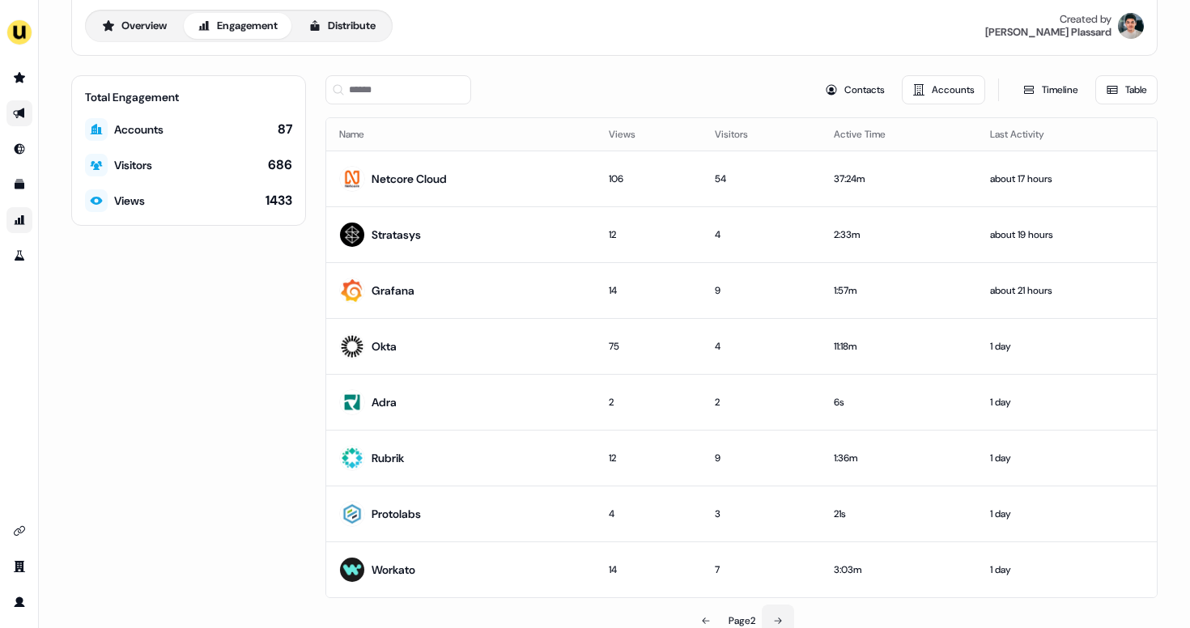
click at [779, 617] on icon at bounding box center [778, 621] width 10 height 10
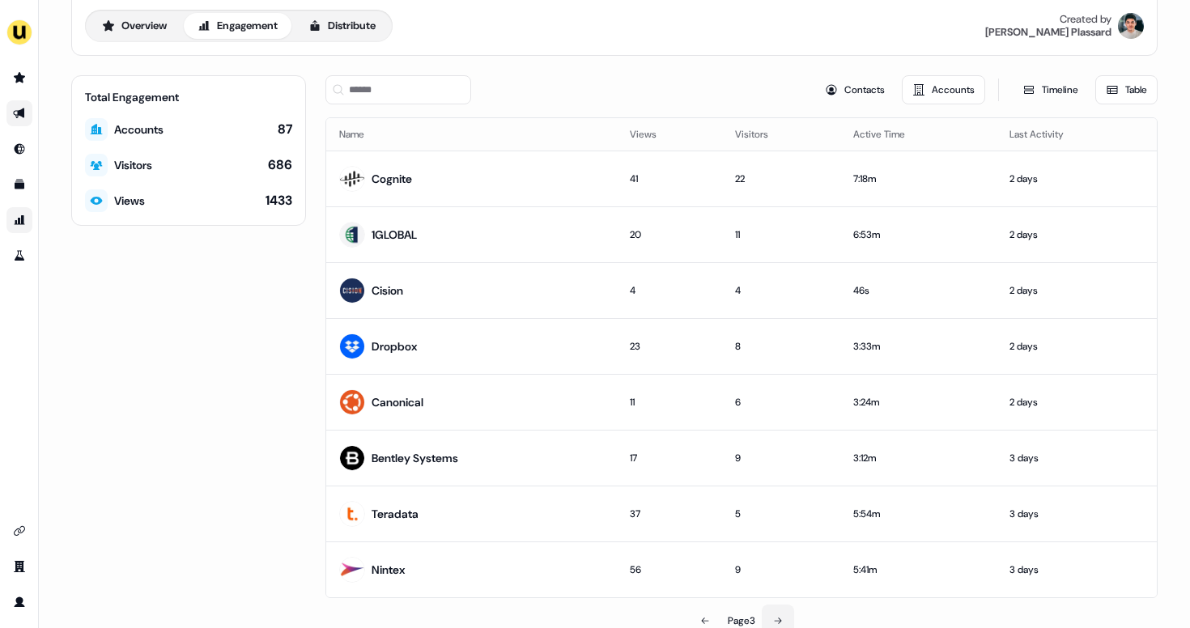
click at [779, 617] on icon at bounding box center [778, 621] width 10 height 10
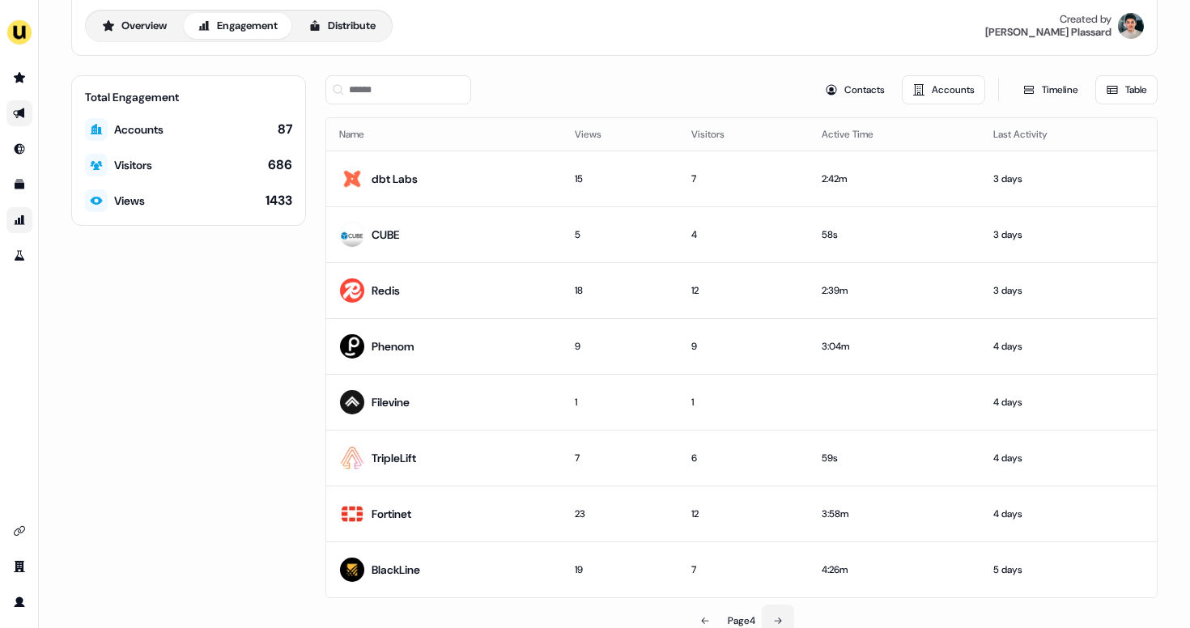
click at [779, 617] on icon at bounding box center [778, 621] width 10 height 10
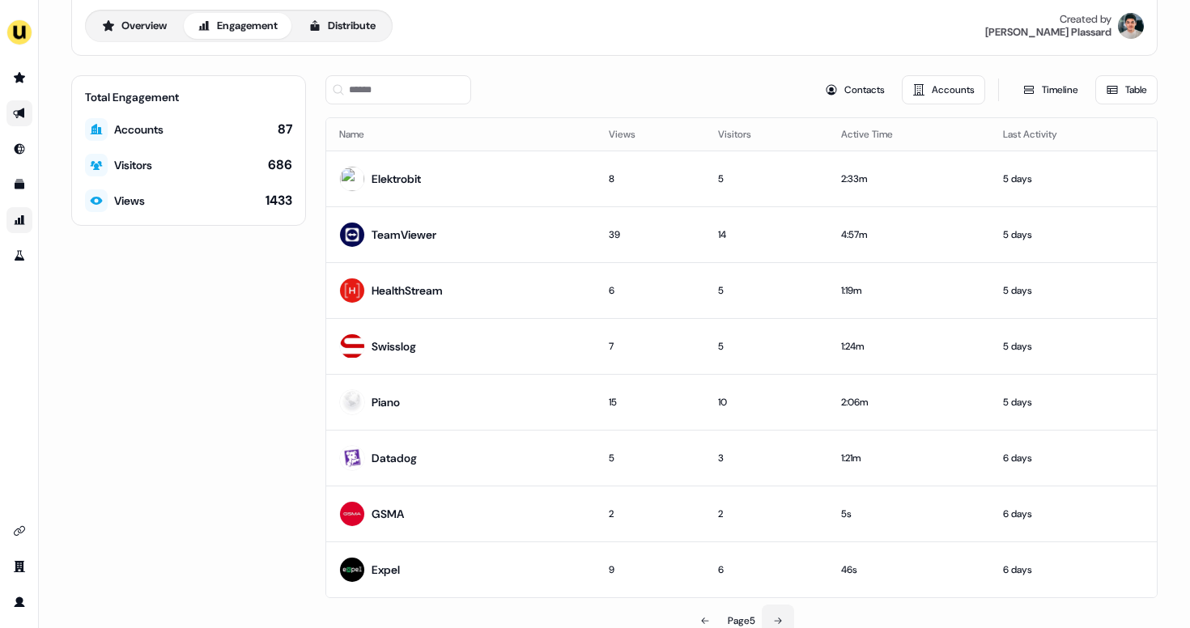
click at [779, 617] on icon at bounding box center [778, 621] width 10 height 10
click at [779, 616] on icon at bounding box center [778, 621] width 10 height 10
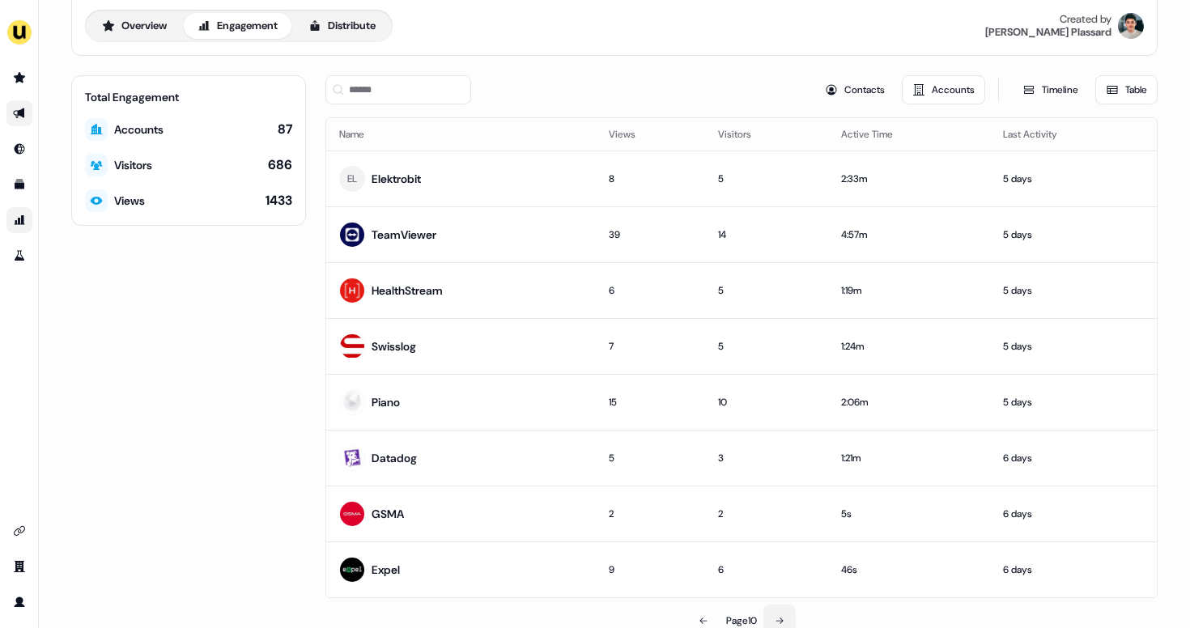
click at [779, 616] on icon at bounding box center [780, 621] width 10 height 10
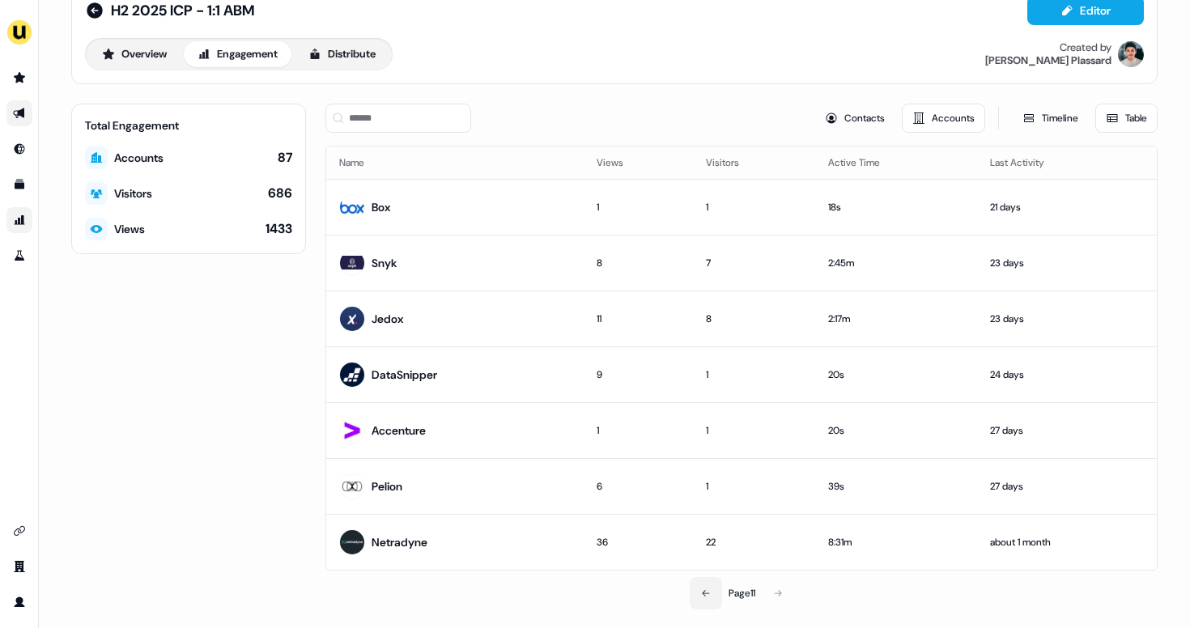
click at [694, 601] on button at bounding box center [706, 593] width 32 height 32
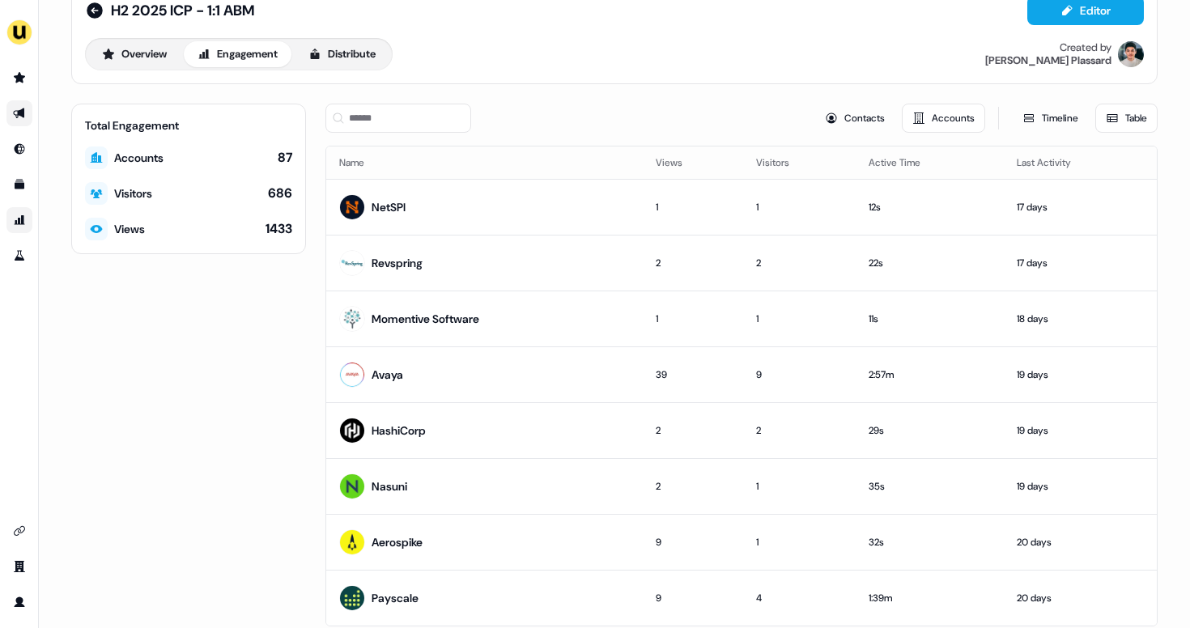
click at [694, 601] on div "9" at bounding box center [693, 598] width 74 height 16
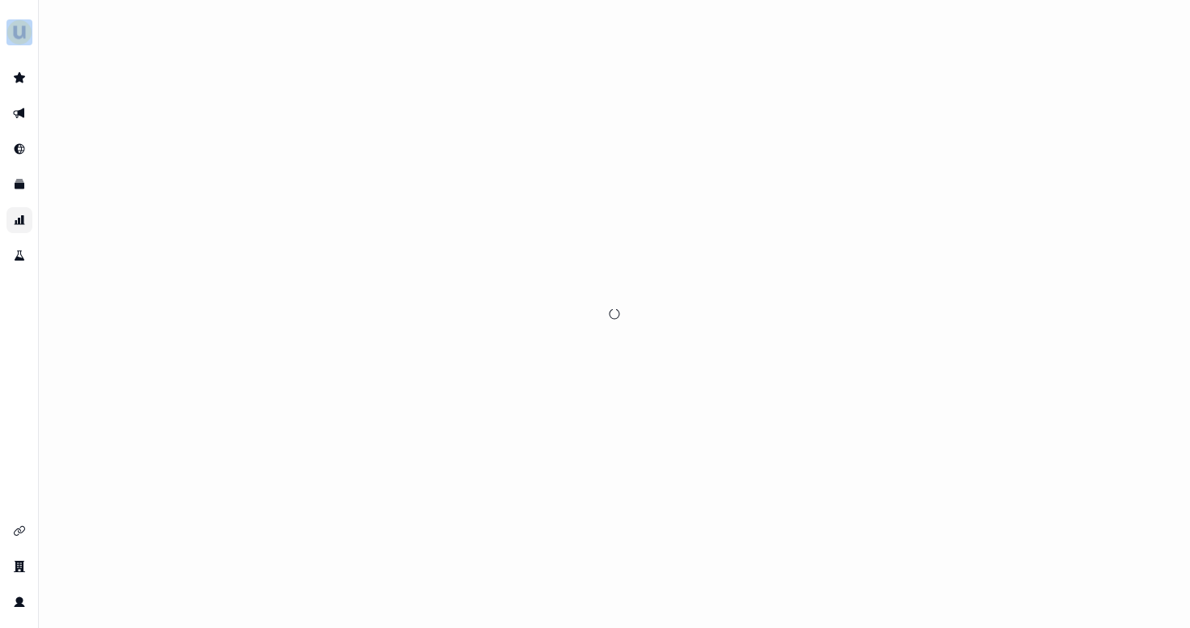
click at [694, 601] on div at bounding box center [614, 314] width 1151 height 628
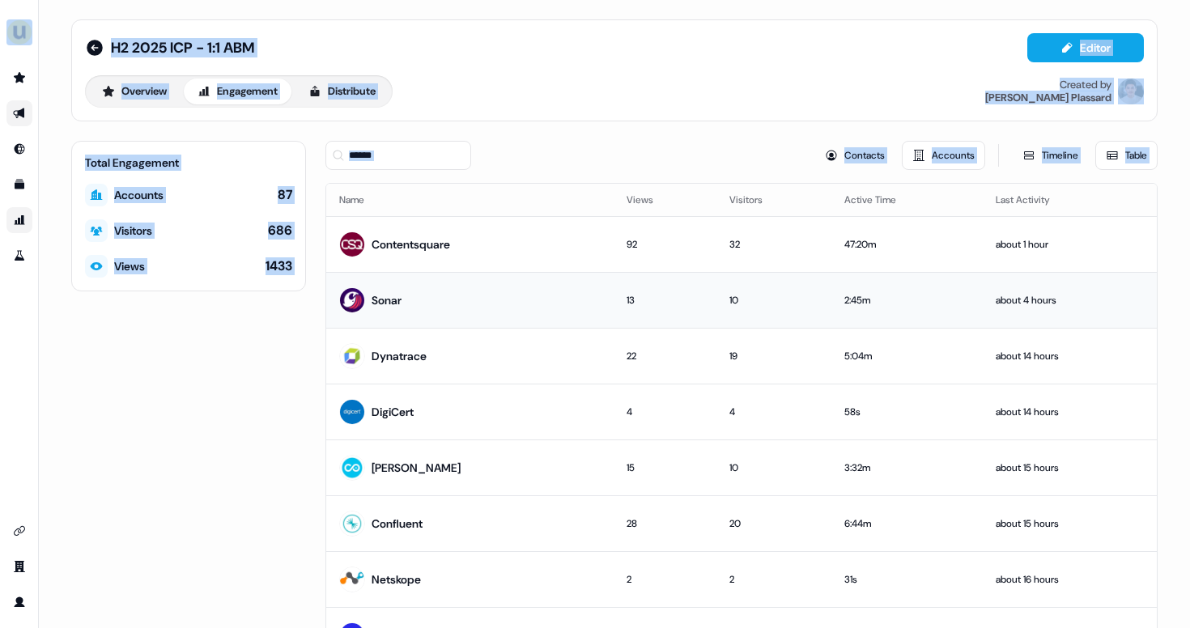
scroll to position [93, 0]
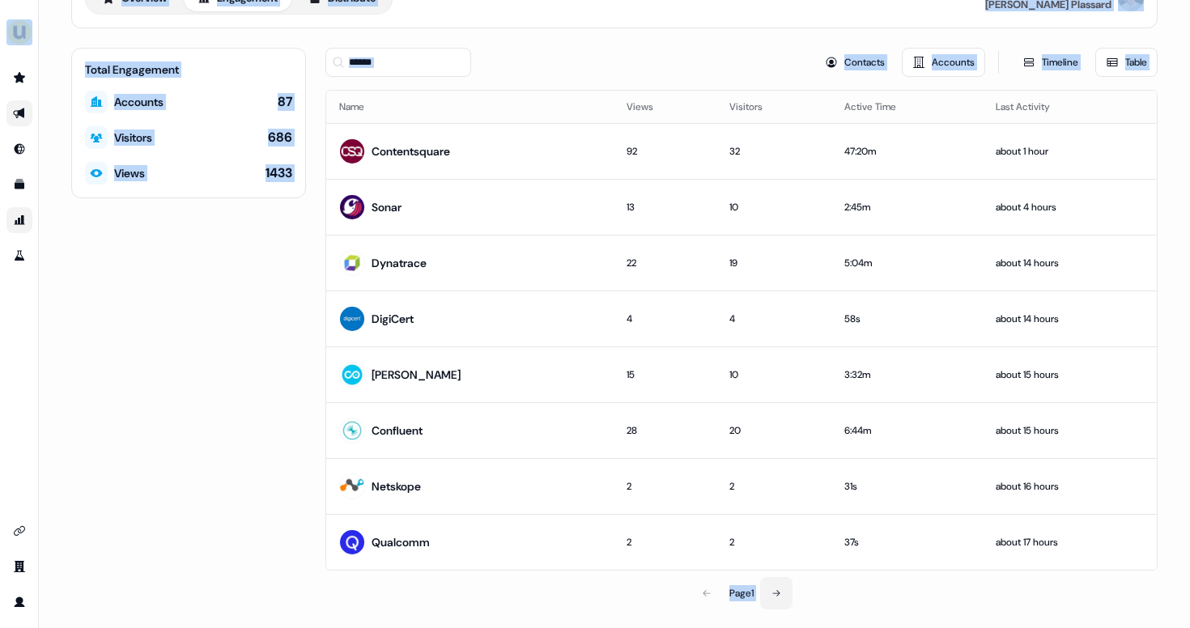
click at [778, 590] on icon at bounding box center [776, 593] width 10 height 10
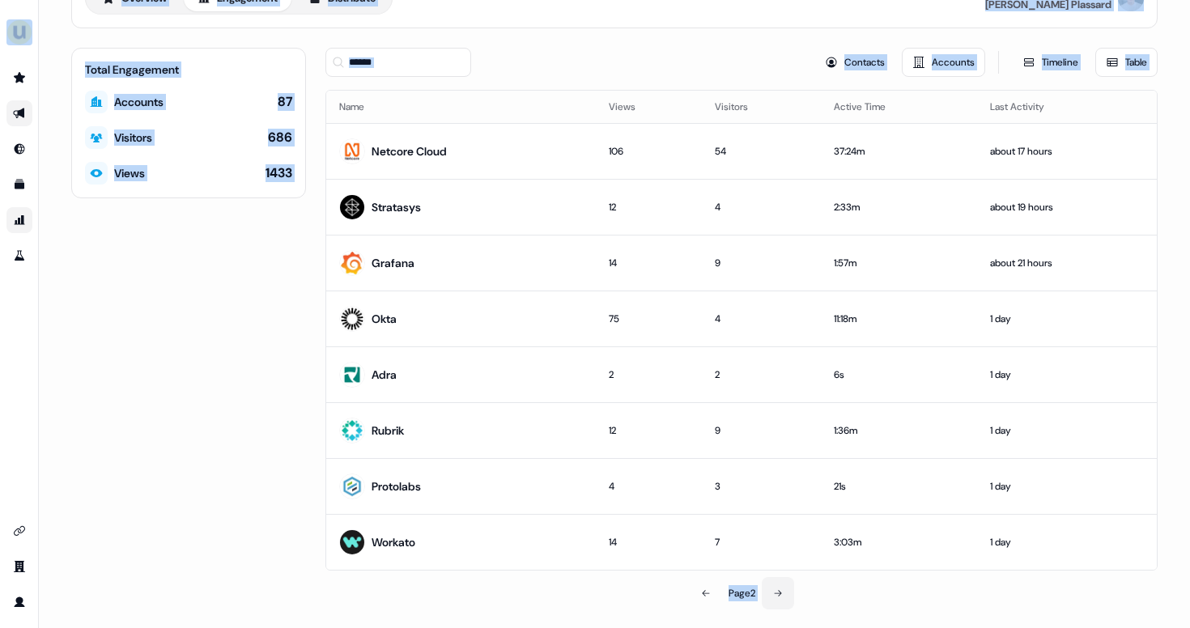
click at [778, 590] on icon at bounding box center [777, 593] width 7 height 6
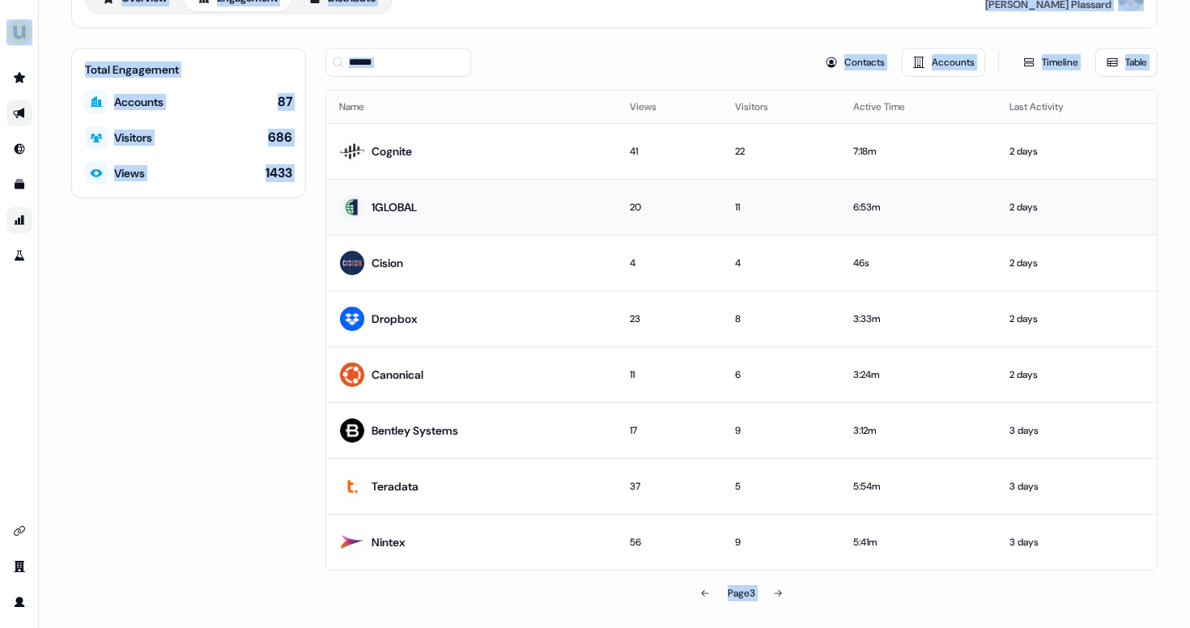
click at [392, 214] on div "1GLOBAL" at bounding box center [393, 207] width 45 height 16
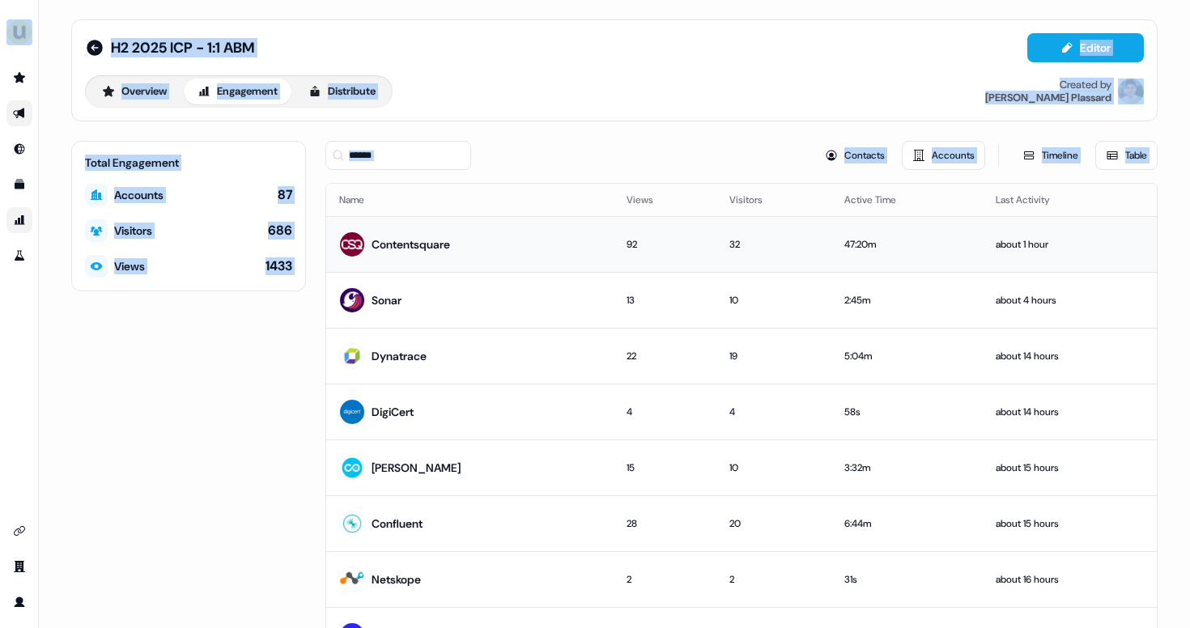
scroll to position [93, 0]
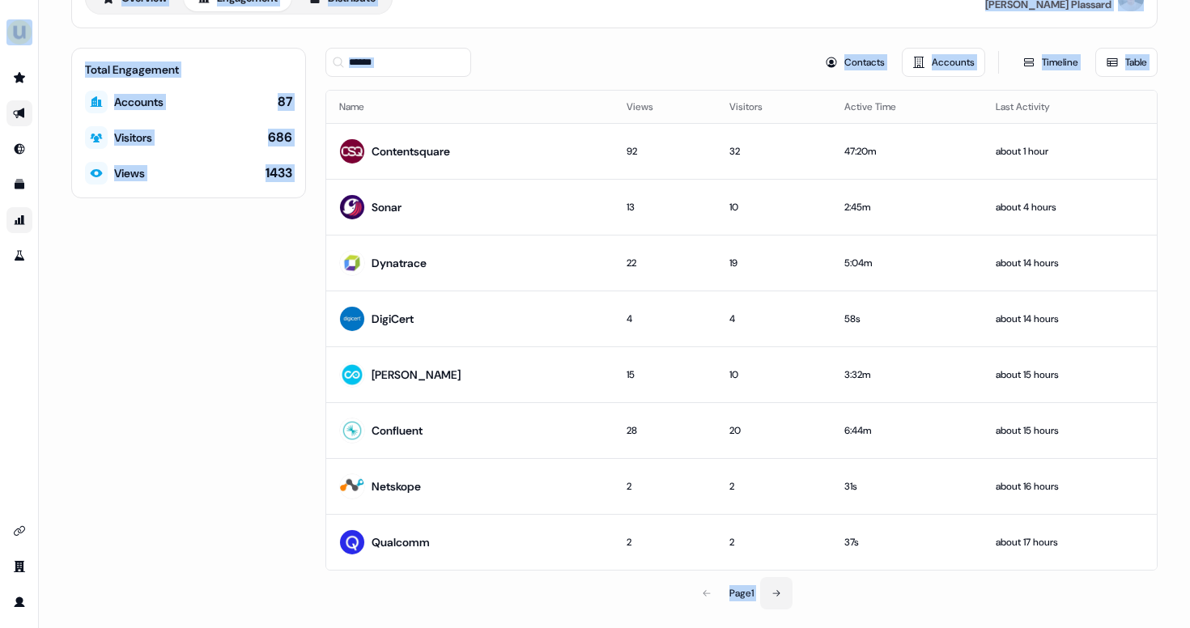
click at [775, 590] on icon at bounding box center [776, 593] width 10 height 10
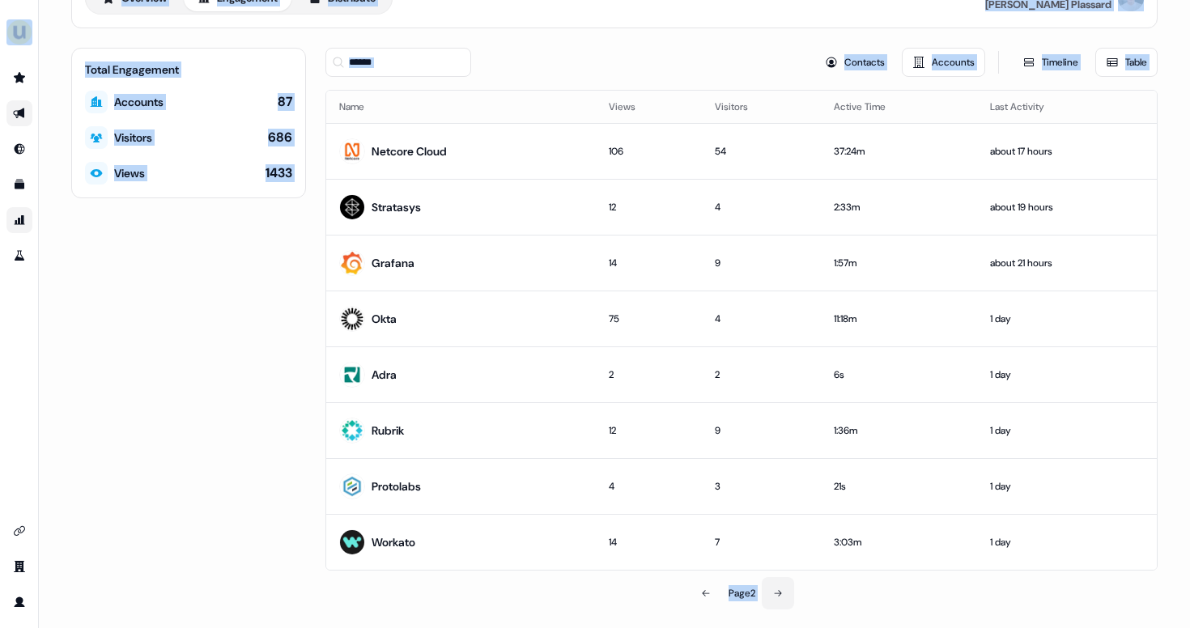
click at [773, 584] on button at bounding box center [778, 593] width 32 height 32
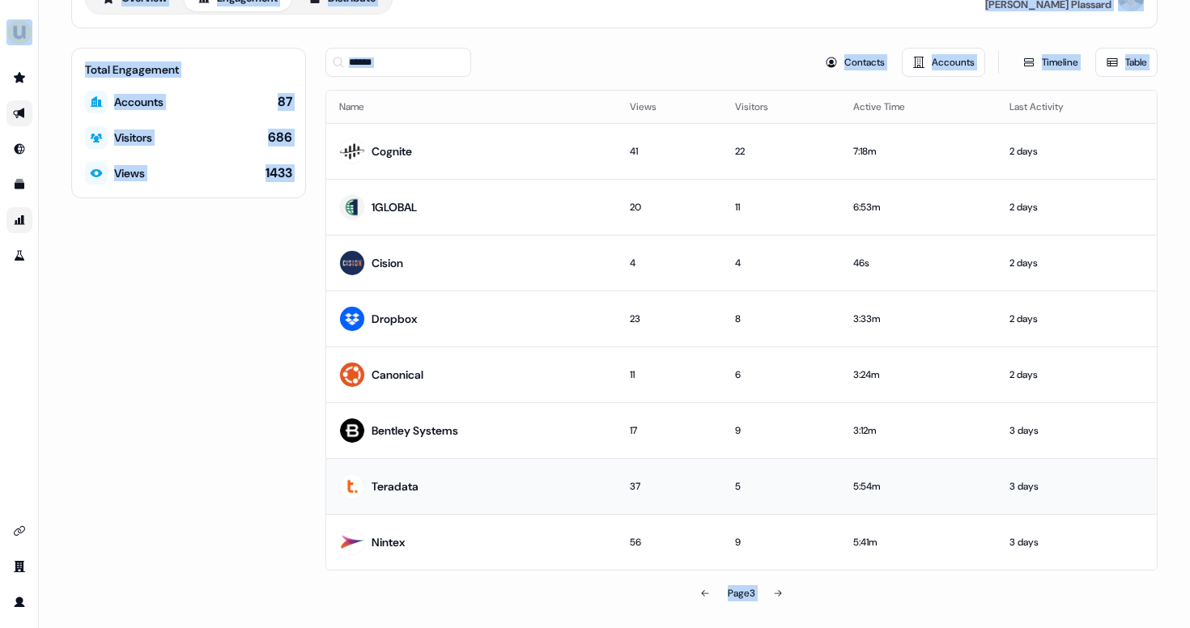
click at [496, 486] on td "Teradata" at bounding box center [471, 486] width 291 height 56
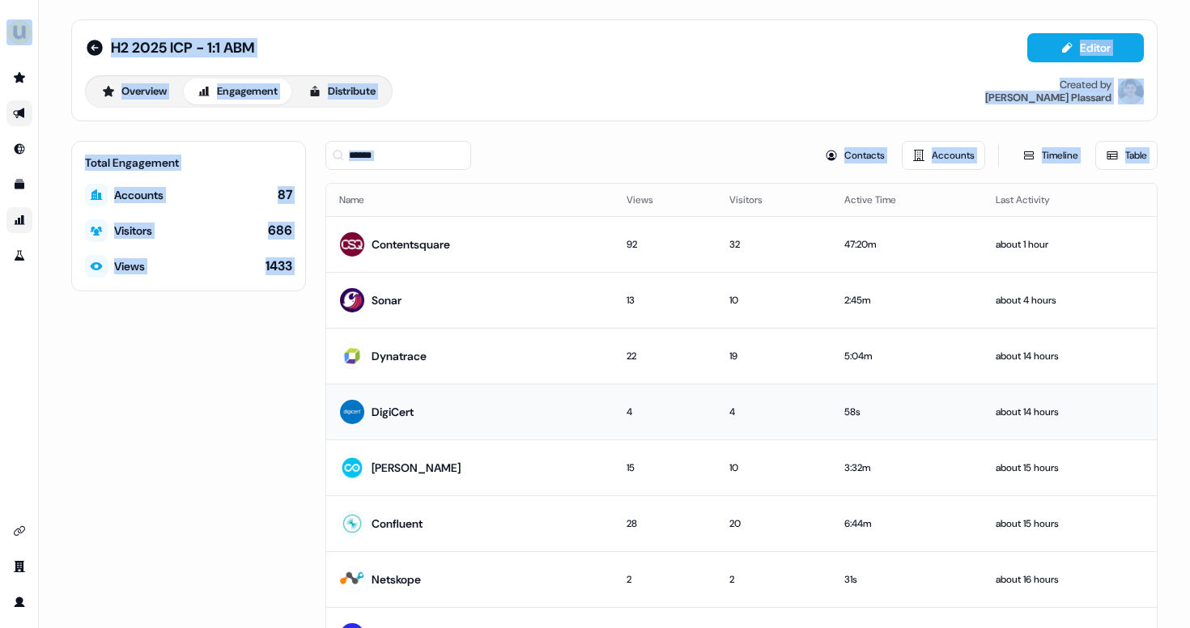
scroll to position [93, 0]
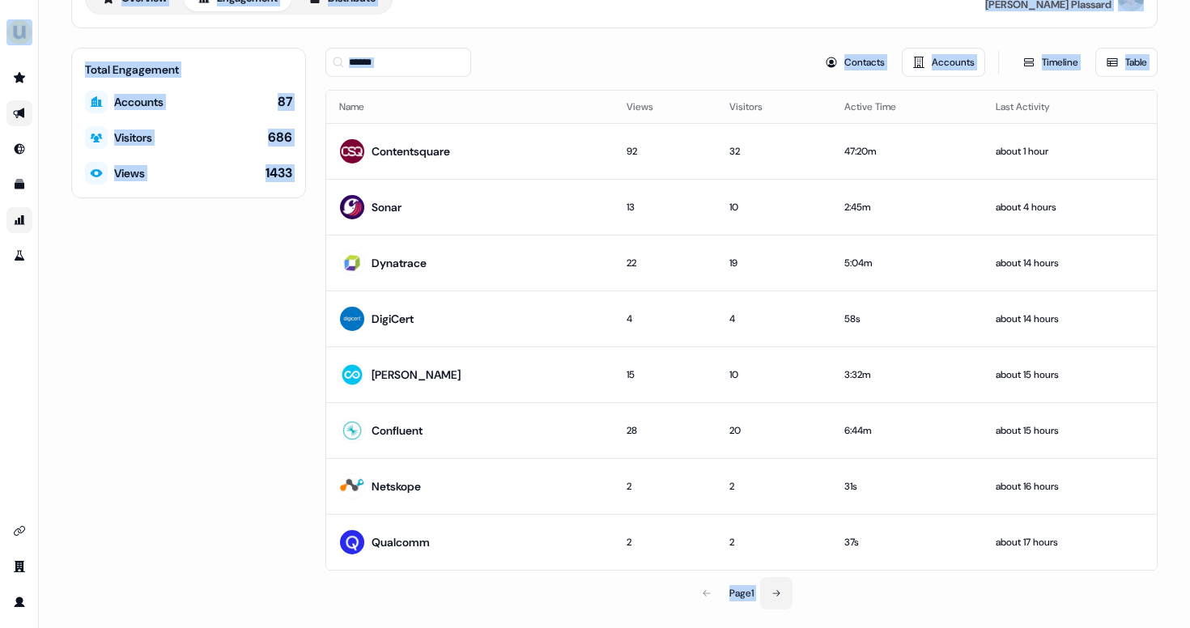
click at [779, 597] on button at bounding box center [776, 593] width 32 height 32
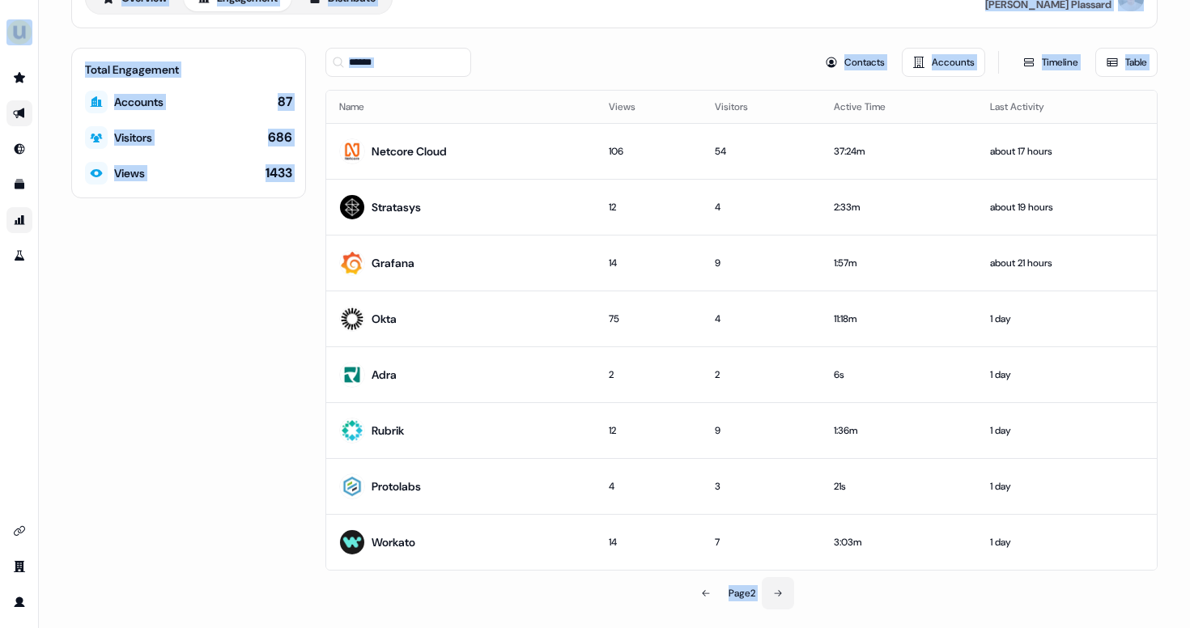
click at [781, 604] on button at bounding box center [778, 593] width 32 height 32
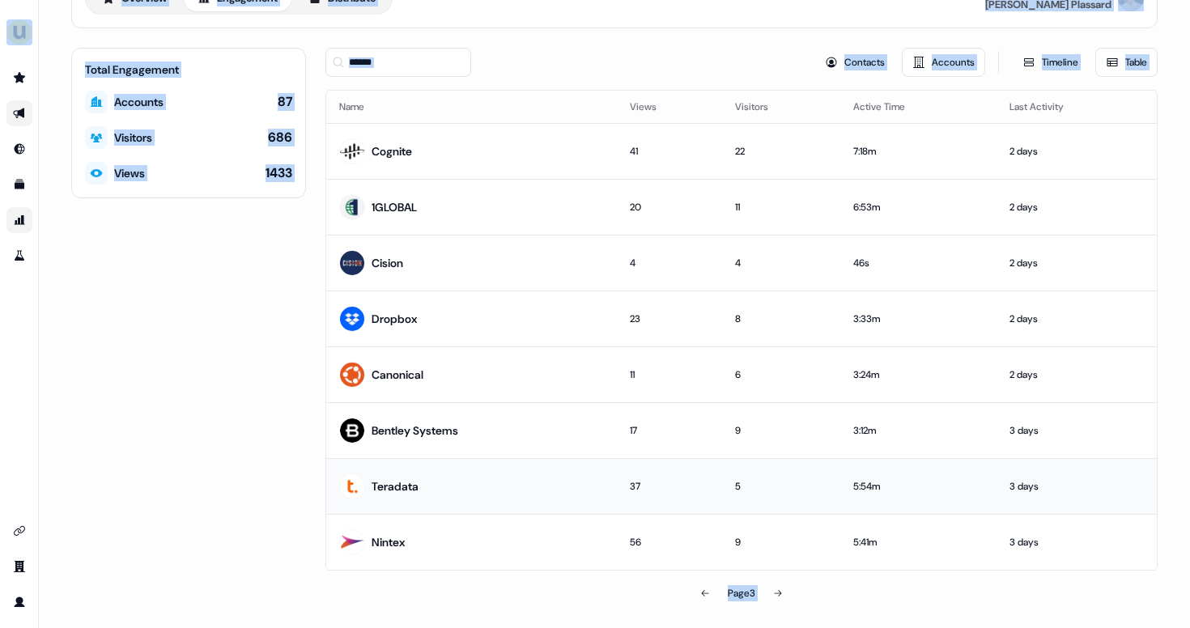
click at [393, 480] on div "Teradata" at bounding box center [394, 486] width 47 height 16
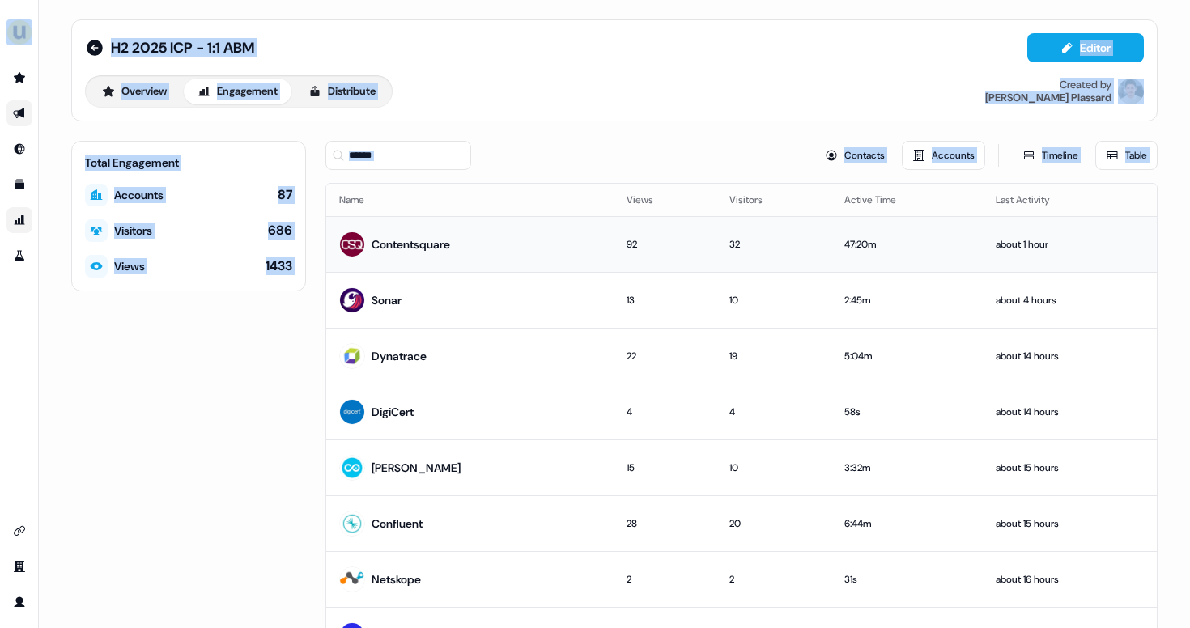
scroll to position [93, 0]
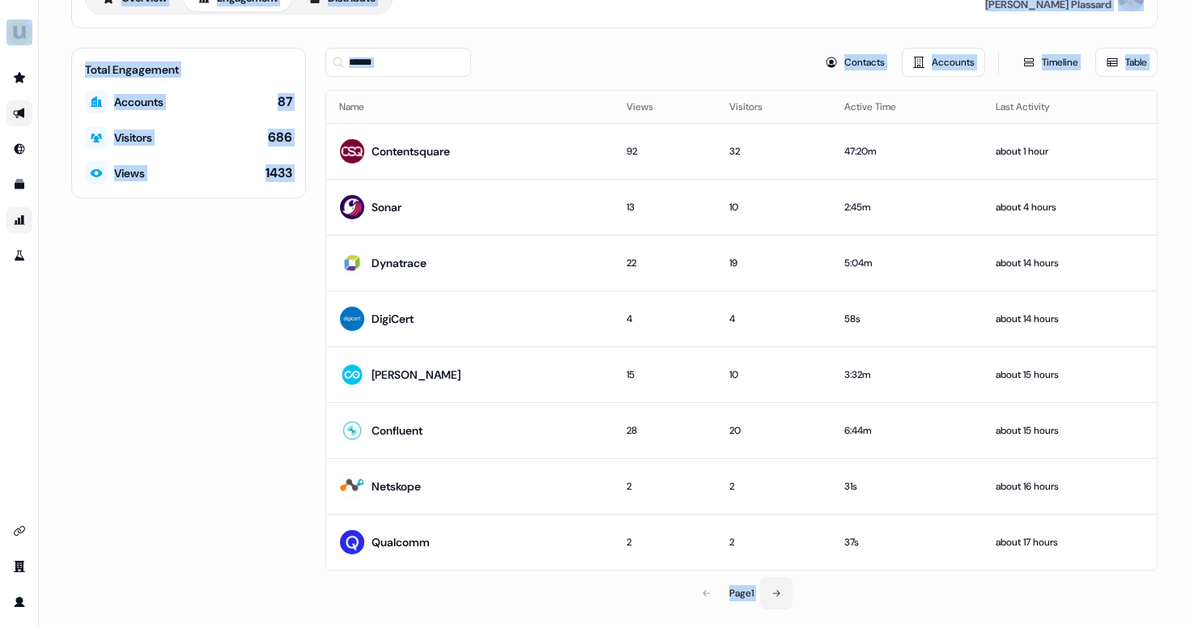
click at [780, 597] on button at bounding box center [776, 593] width 32 height 32
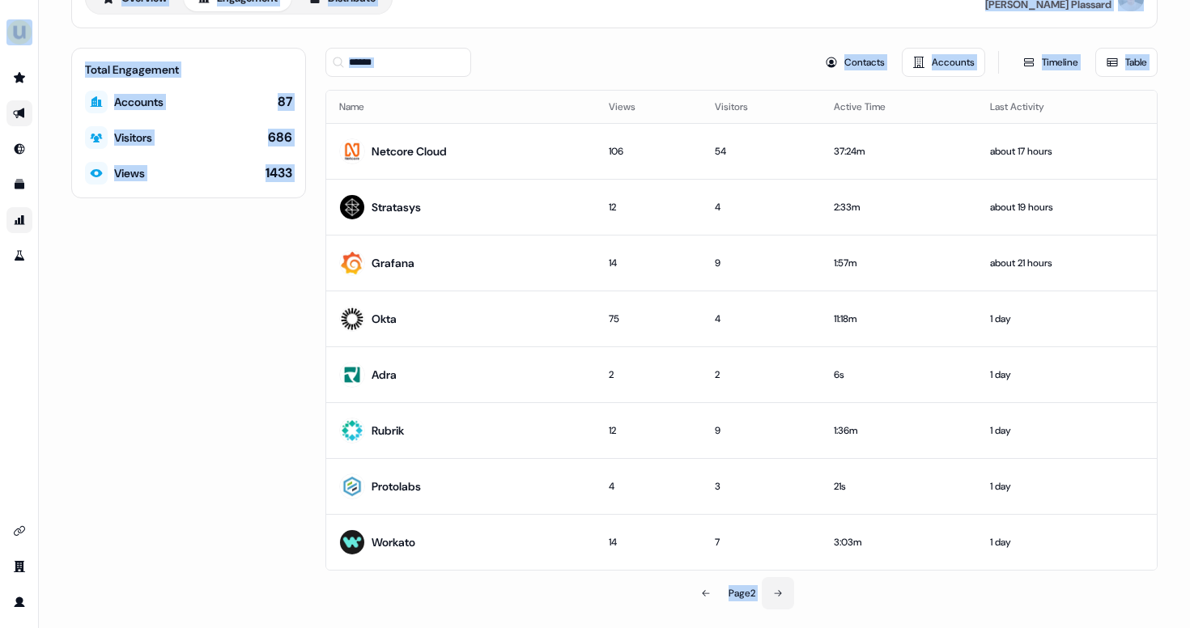
click at [780, 597] on button at bounding box center [778, 593] width 32 height 32
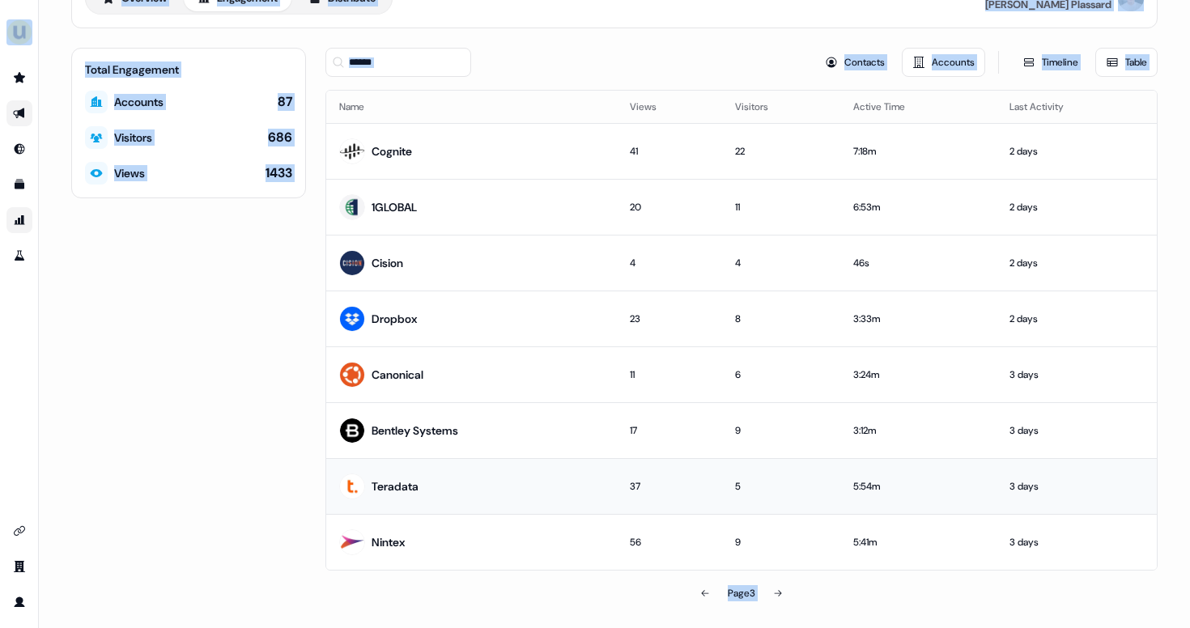
click at [430, 473] on td "Teradata" at bounding box center [471, 486] width 291 height 56
